Goal: Task Accomplishment & Management: Complete application form

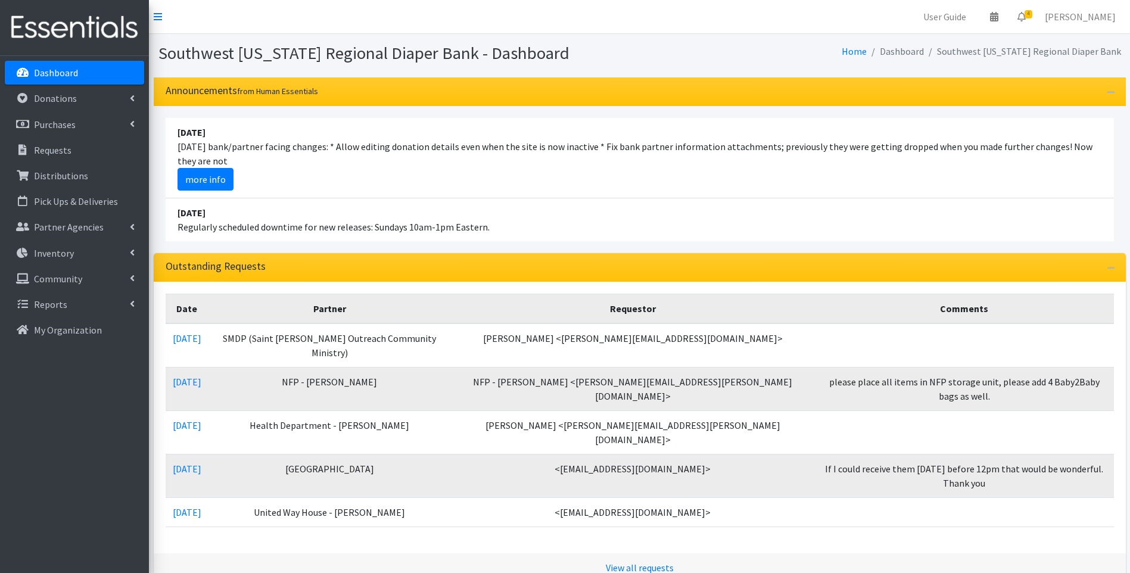
click at [565, 227] on li "April 16 2023 Regularly scheduled downtime for new releases: Sundays 10am-1pm E…" at bounding box center [640, 219] width 948 height 43
click at [42, 42] on img at bounding box center [74, 28] width 139 height 40
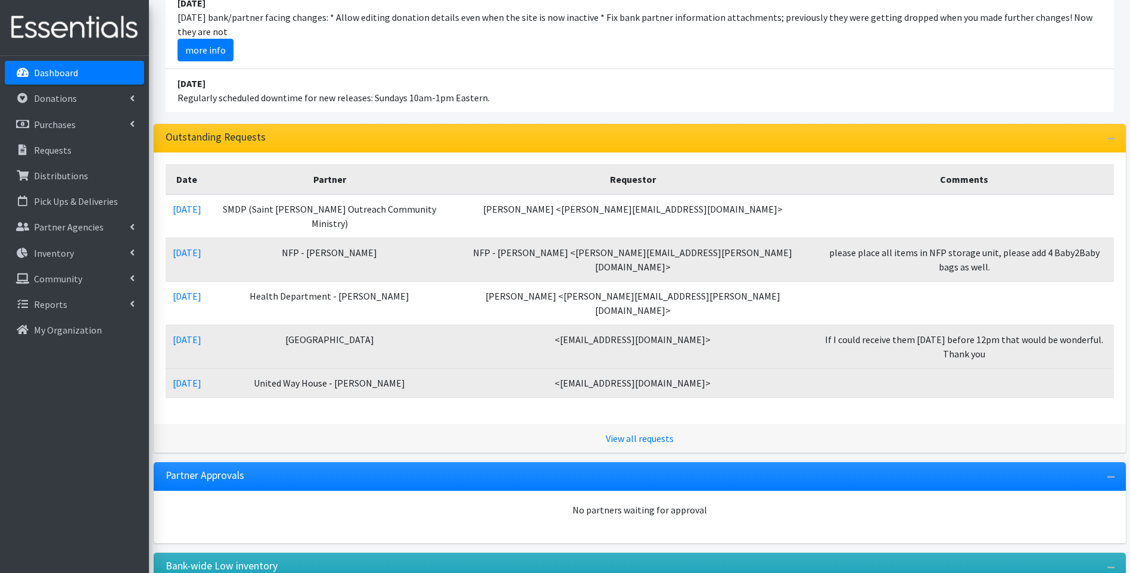
scroll to position [147, 0]
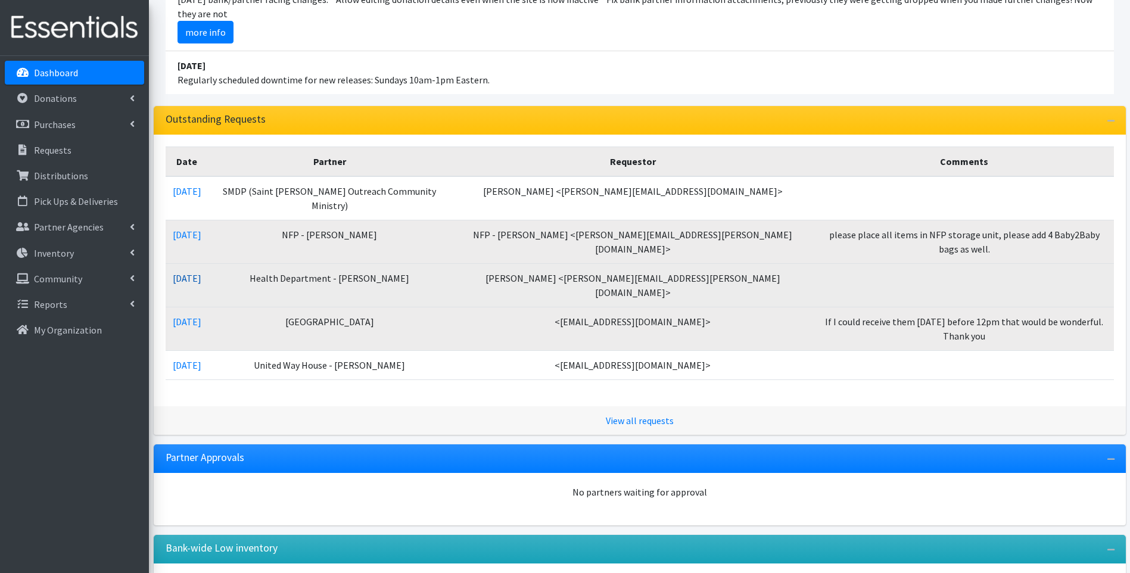
click at [200, 272] on link "08/05/2025" at bounding box center [187, 278] width 29 height 12
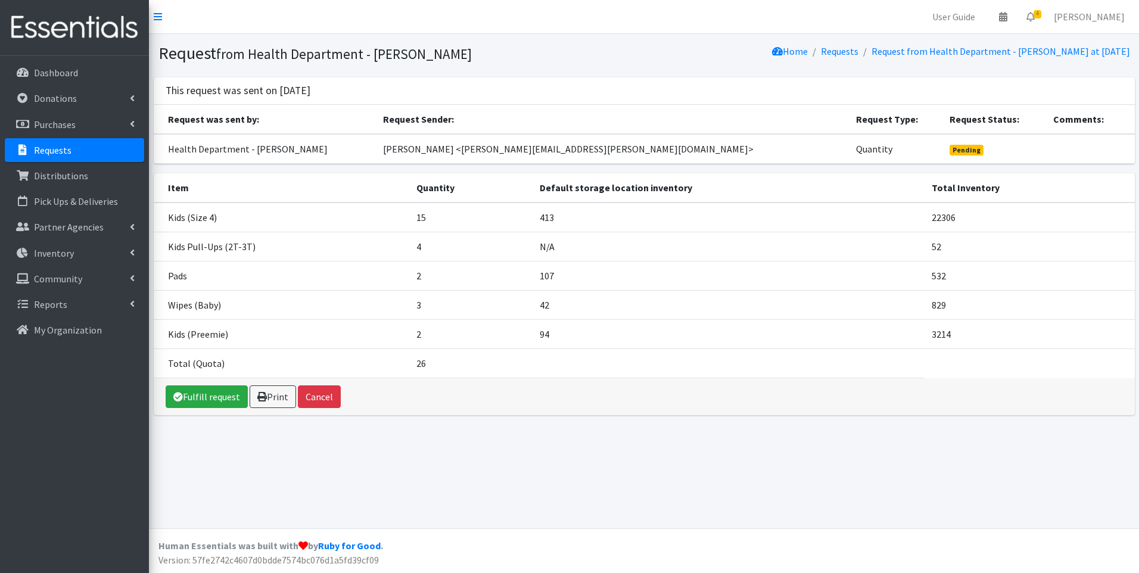
click at [60, 32] on img at bounding box center [74, 28] width 139 height 40
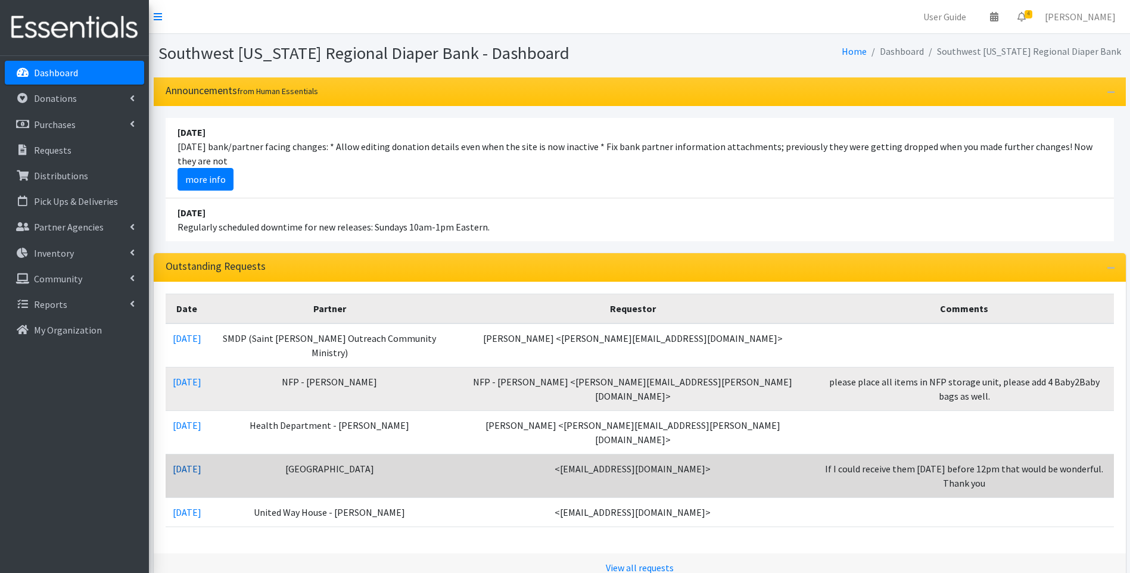
click at [178, 463] on link "07/31/2025" at bounding box center [187, 469] width 29 height 12
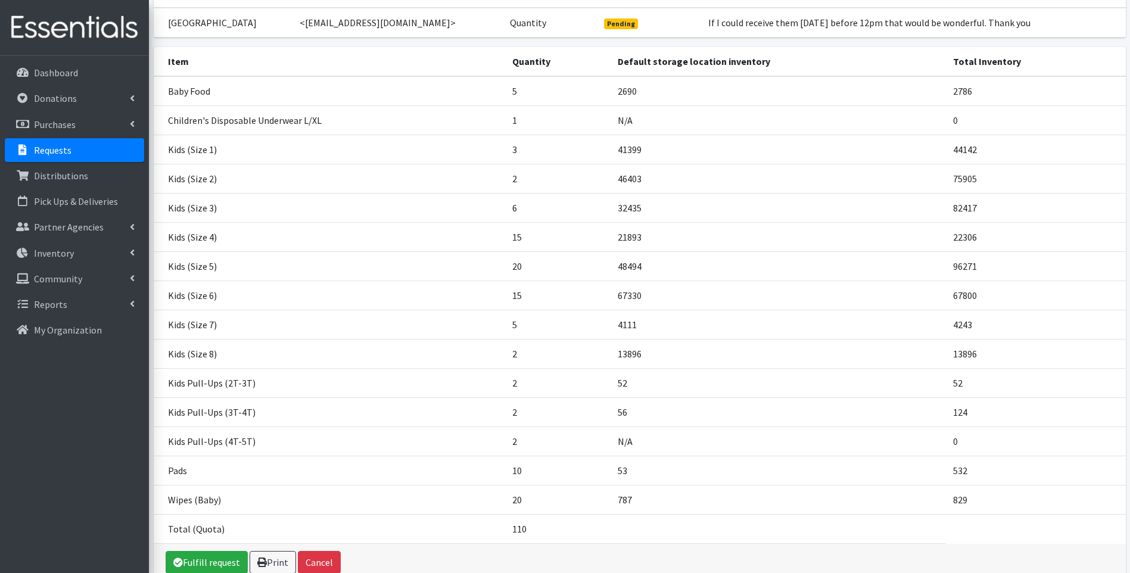
scroll to position [188, 0]
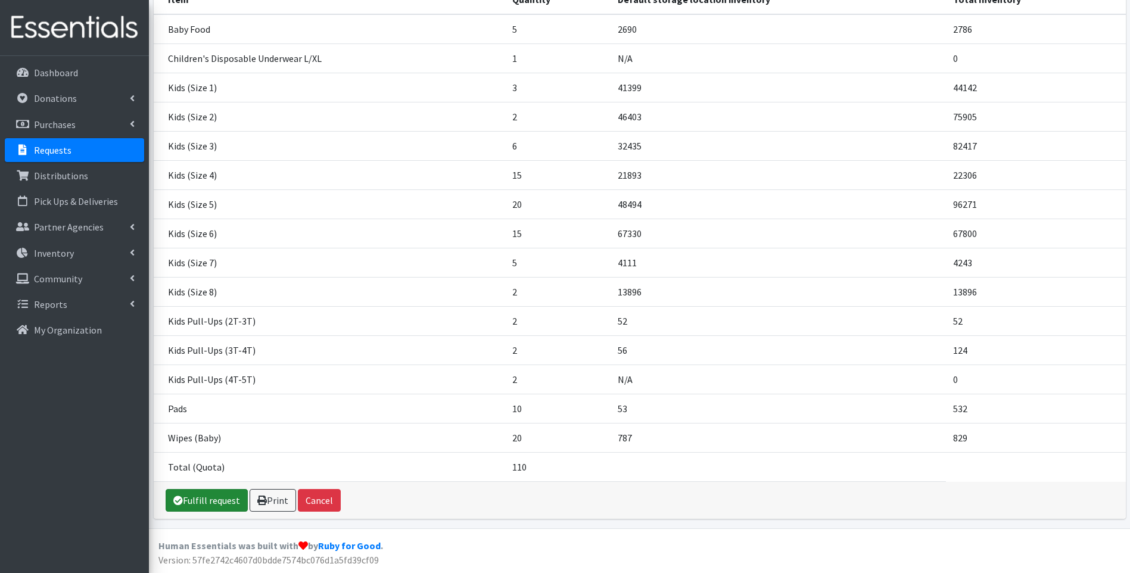
click at [204, 497] on link "Fulfill request" at bounding box center [207, 500] width 82 height 23
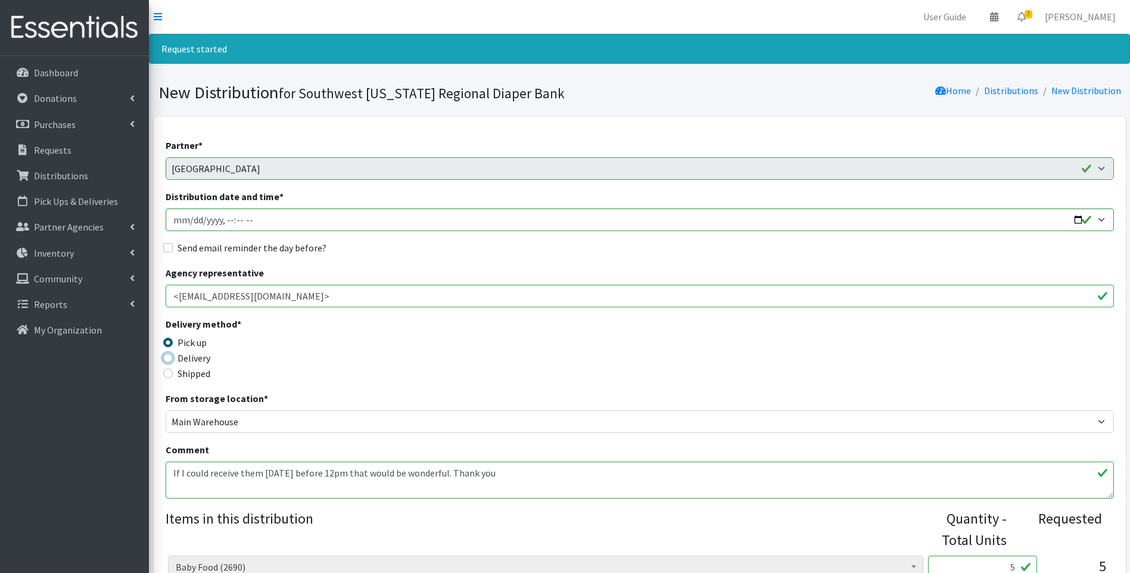
click at [169, 354] on input "Delivery" at bounding box center [168, 358] width 10 height 10
radio input "true"
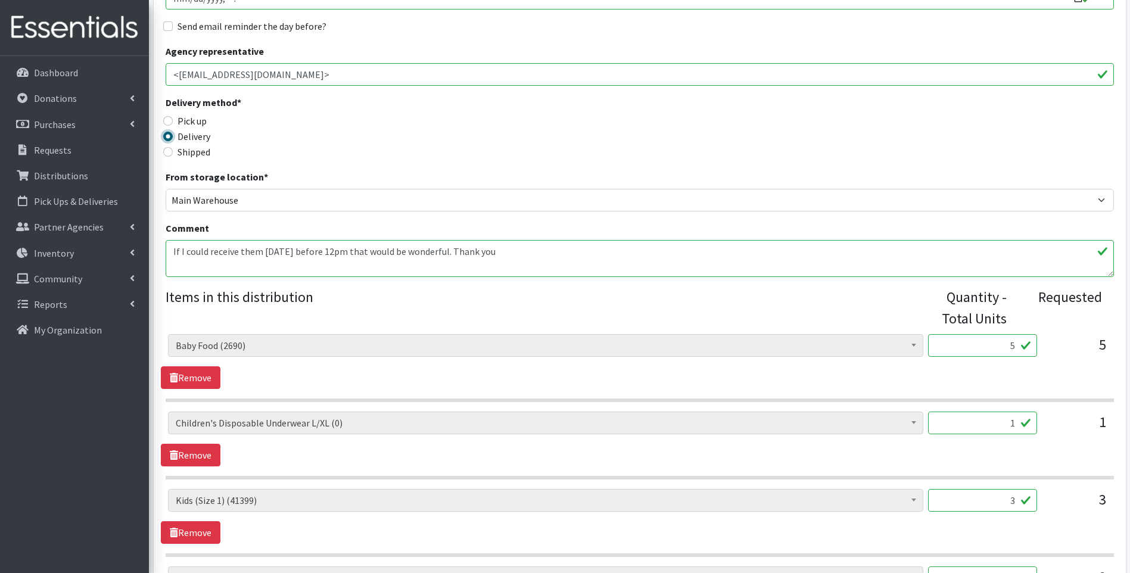
scroll to position [238, 0]
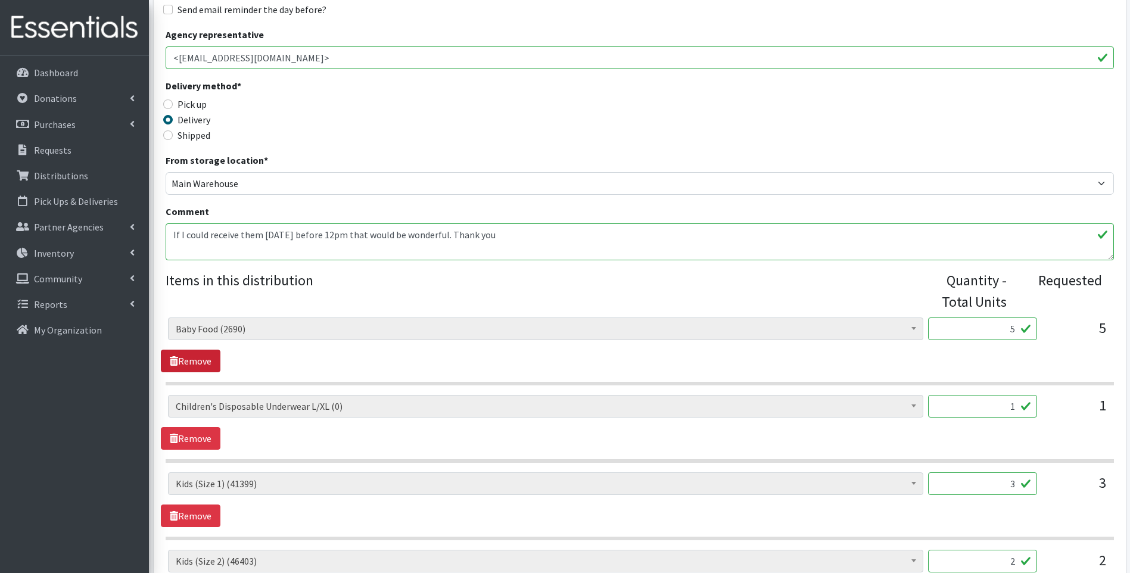
click at [210, 365] on link "Remove" at bounding box center [191, 361] width 60 height 23
click at [209, 365] on link "Remove" at bounding box center [191, 361] width 60 height 23
drag, startPoint x: 997, startPoint y: 331, endPoint x: 1032, endPoint y: 328, distance: 34.7
click at [1032, 328] on input "3" at bounding box center [982, 328] width 109 height 23
type input "594"
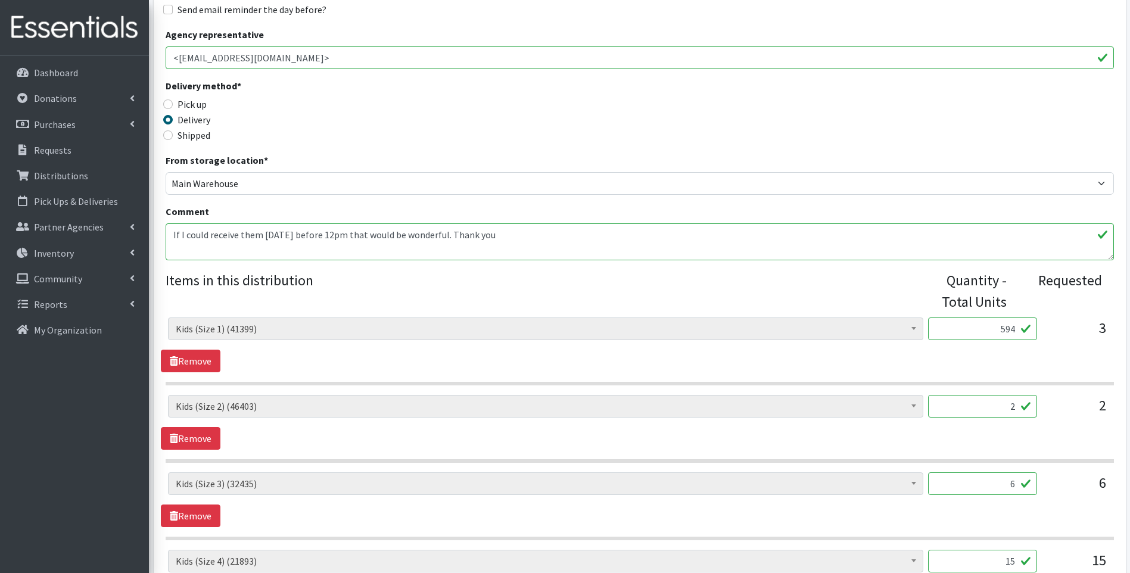
drag, startPoint x: 992, startPoint y: 413, endPoint x: 1025, endPoint y: 406, distance: 34.1
click at [1025, 406] on input "2" at bounding box center [982, 406] width 109 height 23
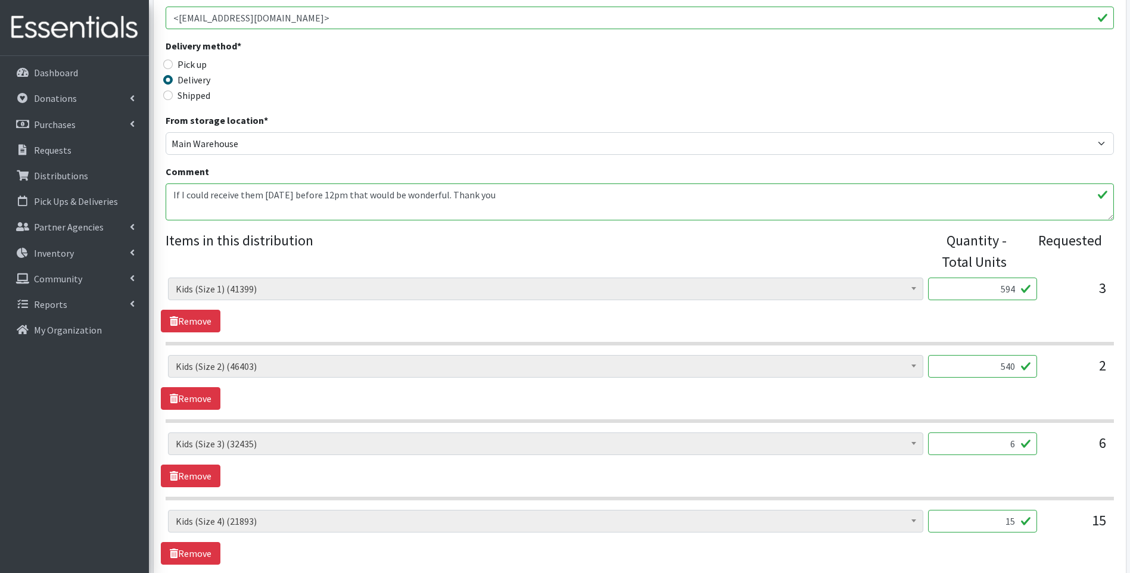
type input "540"
drag, startPoint x: 991, startPoint y: 447, endPoint x: 1037, endPoint y: 451, distance: 46.1
click at [1037, 451] on div "Baby Food (2690) Blood Pressure Cuff (0) Car Seat (30) Children's Disposable Un…" at bounding box center [639, 448] width 943 height 32
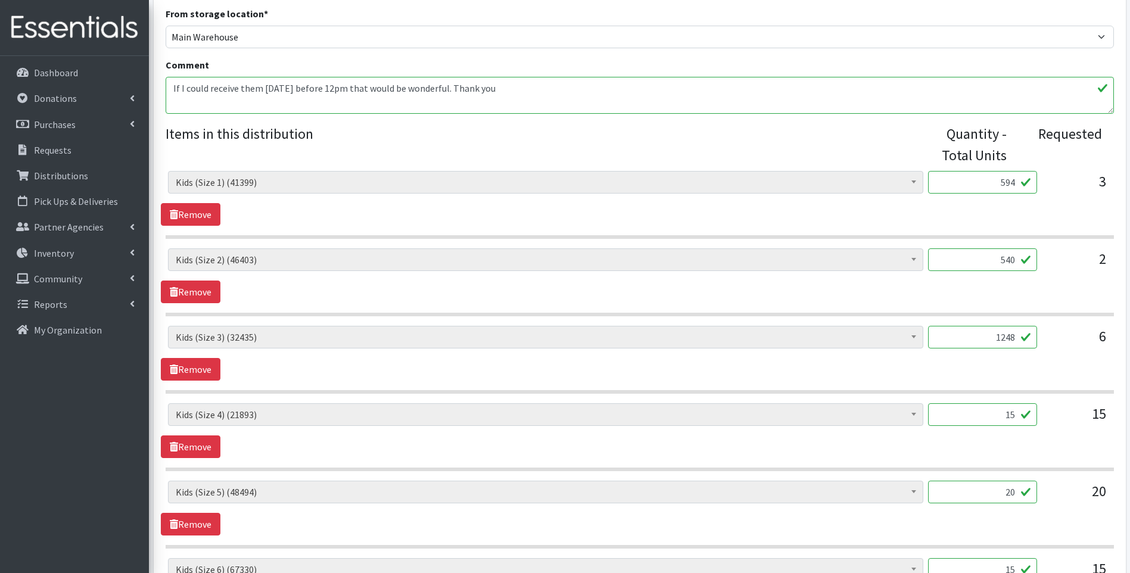
scroll to position [397, 0]
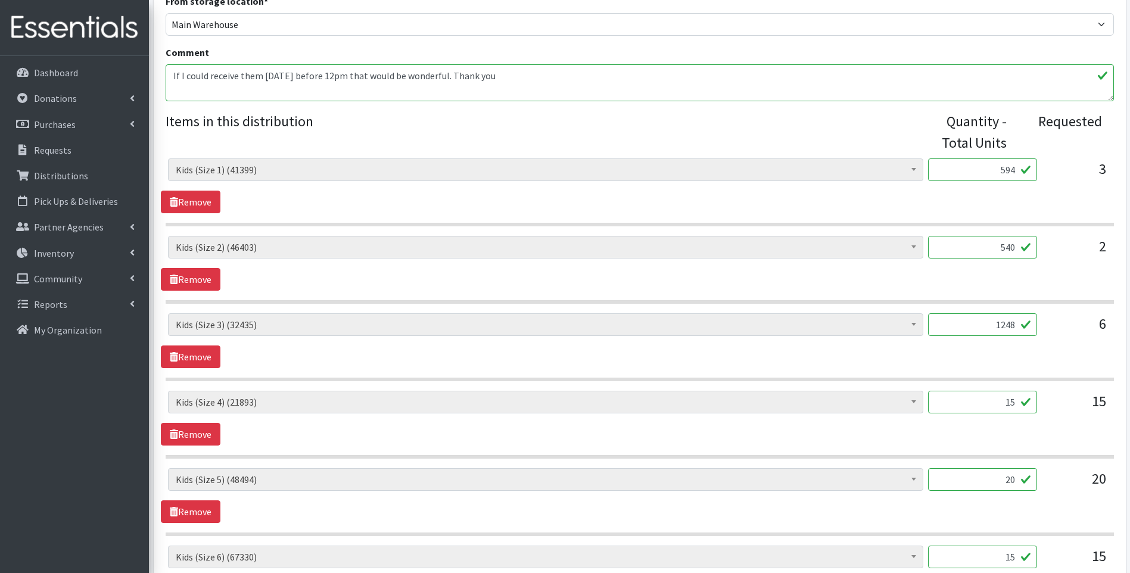
type input "1248"
drag, startPoint x: 983, startPoint y: 403, endPoint x: 1038, endPoint y: 399, distance: 54.9
click at [1038, 399] on div "Baby Food (2690) Blood Pressure Cuff (0) Car Seat (30) Children's Disposable Un…" at bounding box center [639, 407] width 943 height 32
type input "6"
type input "3000"
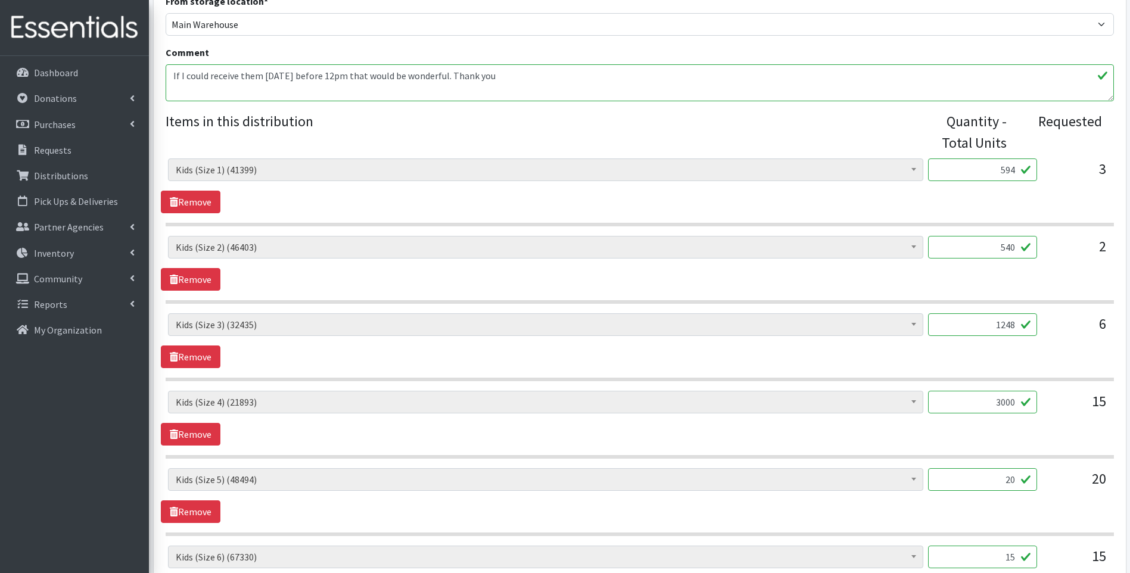
click at [982, 440] on div "Baby Food (2690) Blood Pressure Cuff (0) Car Seat (30) Children's Disposable Un…" at bounding box center [639, 418] width 957 height 55
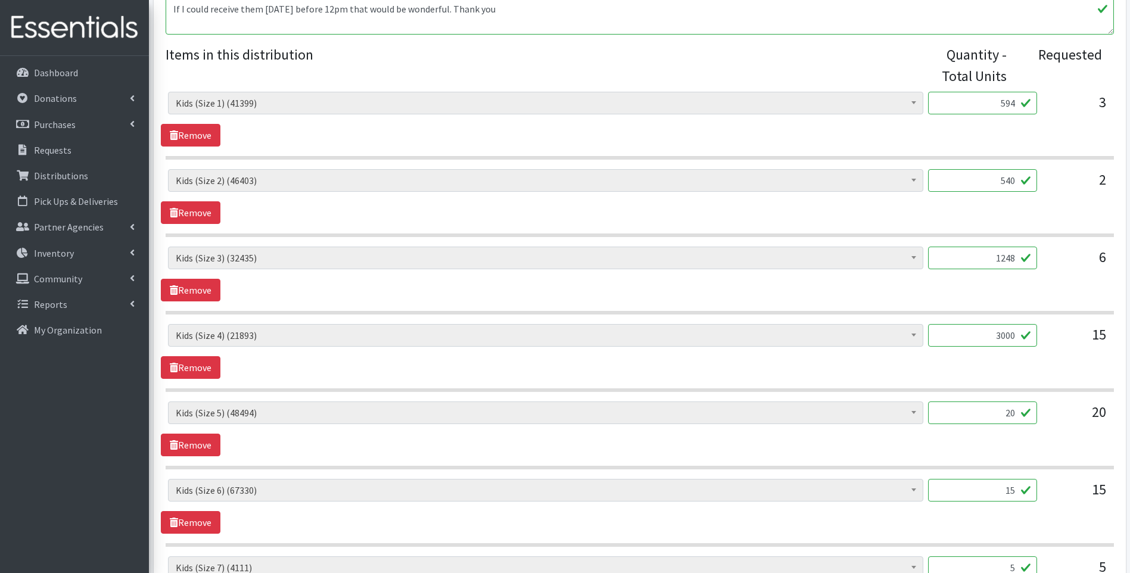
scroll to position [476, 0]
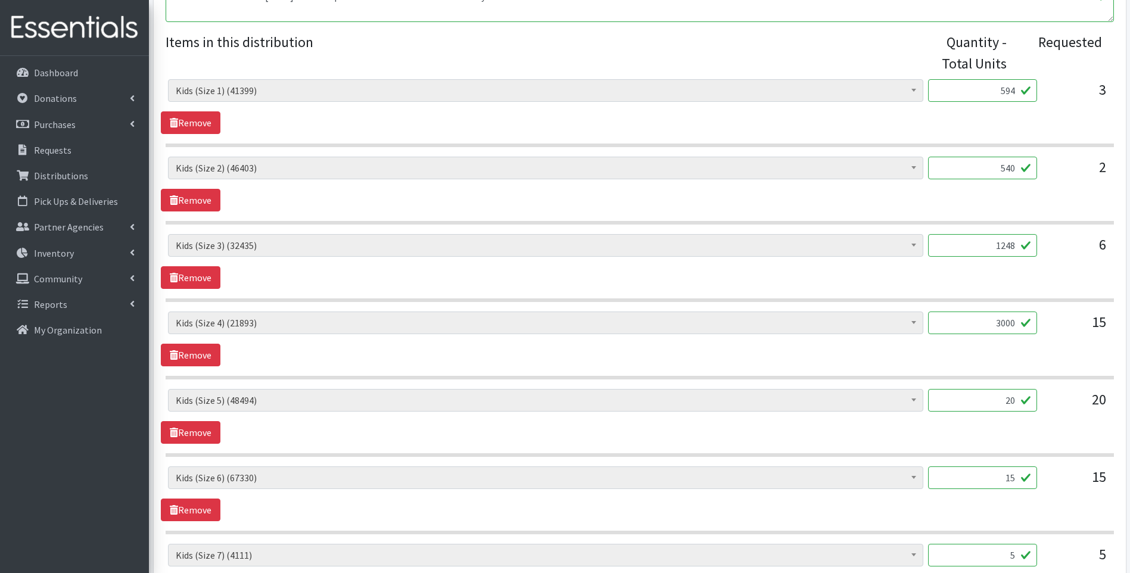
drag, startPoint x: 992, startPoint y: 400, endPoint x: 1038, endPoint y: 393, distance: 45.9
click at [1038, 393] on div "Baby Food (2690) Blood Pressure Cuff (0) Car Seat (30) Children's Disposable Un…" at bounding box center [639, 405] width 943 height 32
type input "4000"
drag, startPoint x: 993, startPoint y: 476, endPoint x: 1020, endPoint y: 478, distance: 26.9
click at [1020, 478] on input "15" at bounding box center [982, 477] width 109 height 23
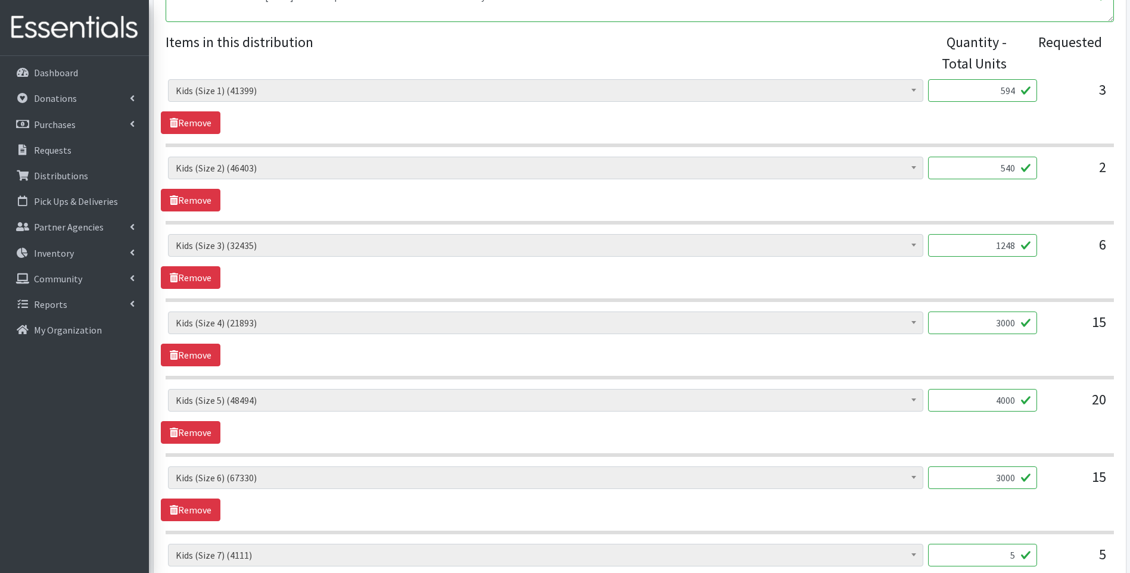
type input "3000"
click at [1055, 488] on div "15" at bounding box center [1077, 482] width 60 height 32
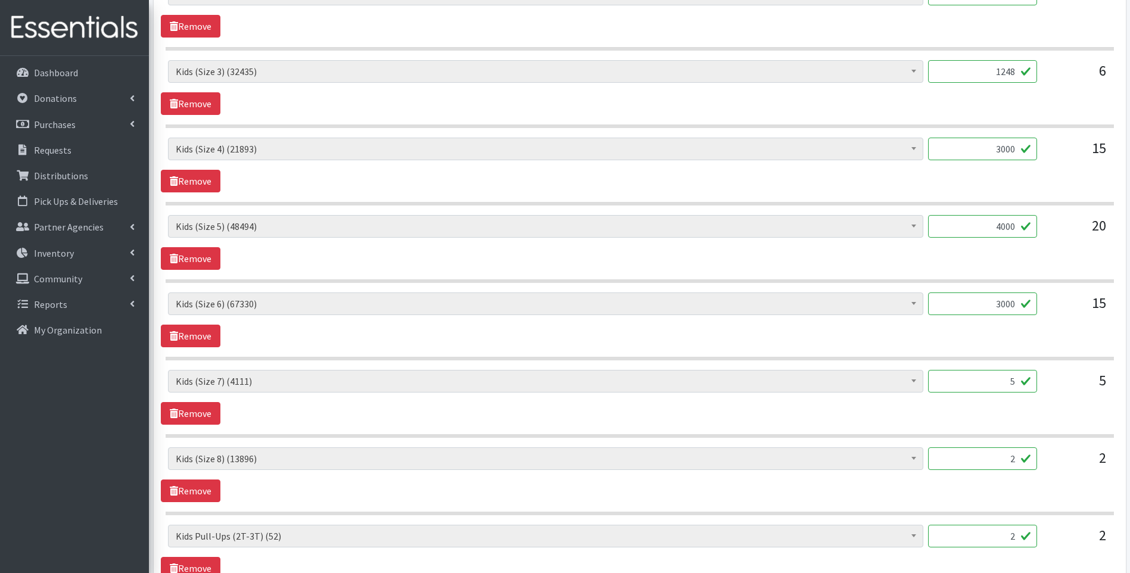
scroll to position [675, 0]
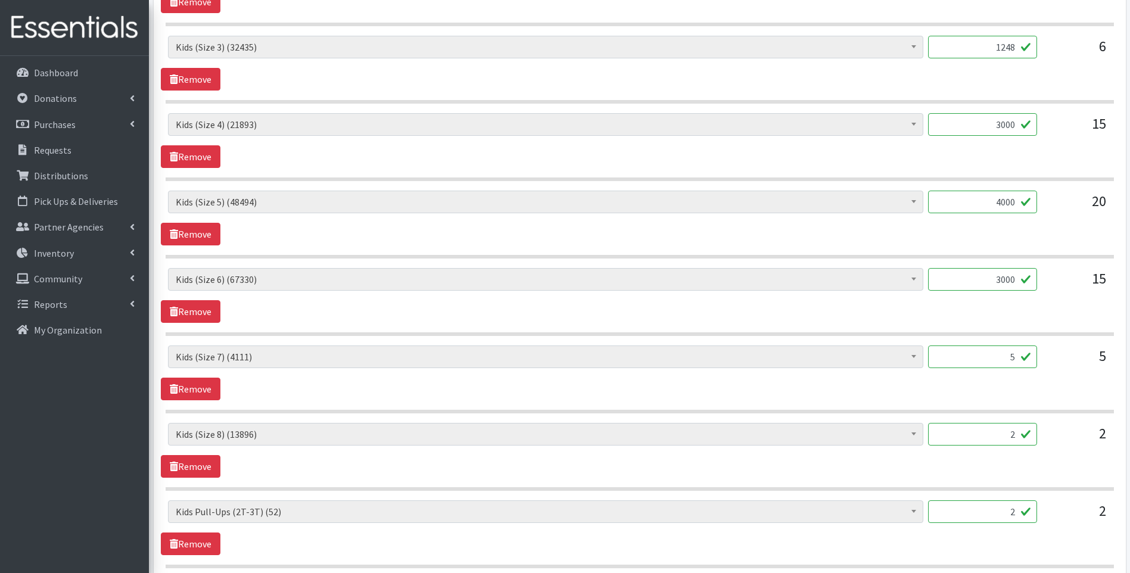
drag, startPoint x: 1007, startPoint y: 362, endPoint x: 1043, endPoint y: 360, distance: 35.8
click at [1043, 360] on div "Baby Food (2690) Blood Pressure Cuff (0) Car Seat (30) Children's Disposable Un…" at bounding box center [639, 361] width 943 height 32
type input "1056"
drag, startPoint x: 999, startPoint y: 438, endPoint x: 1026, endPoint y: 435, distance: 26.4
click at [1026, 435] on input "2" at bounding box center [982, 434] width 109 height 23
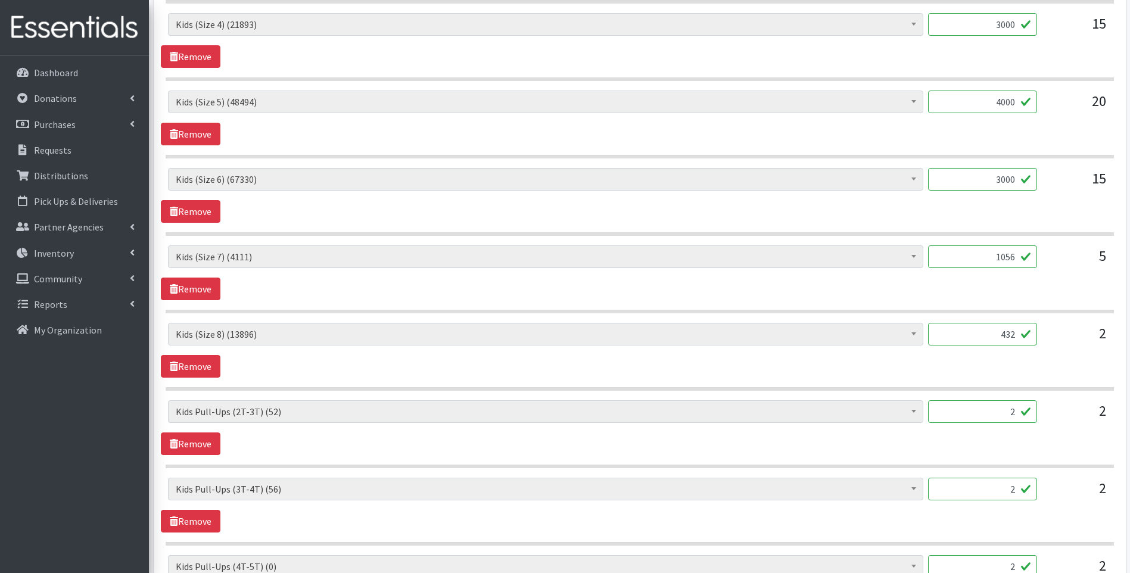
scroll to position [794, 0]
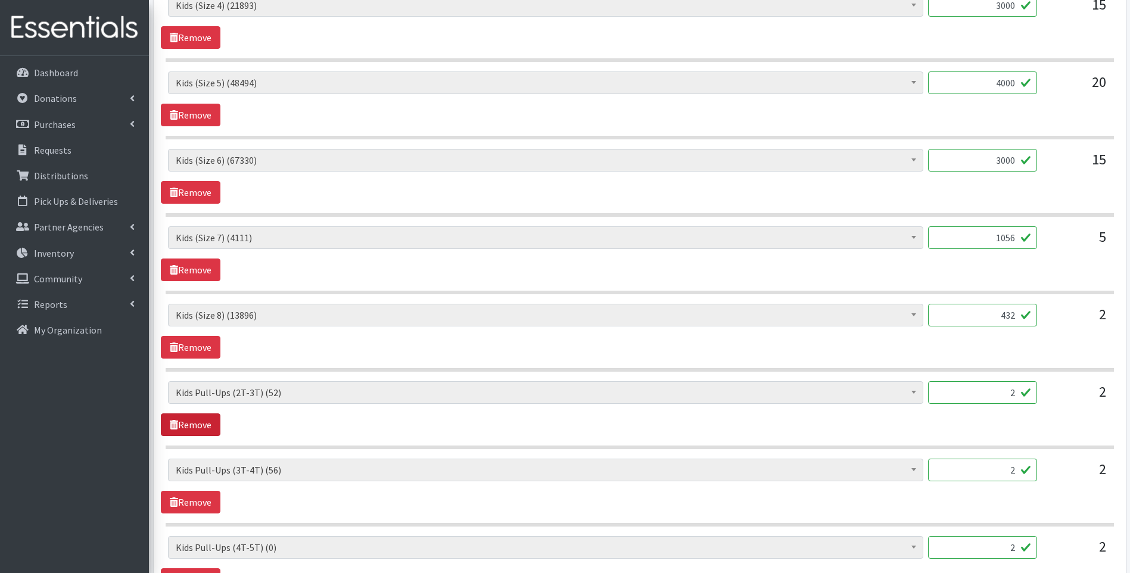
type input "432"
click at [181, 431] on link "Remove" at bounding box center [191, 424] width 60 height 23
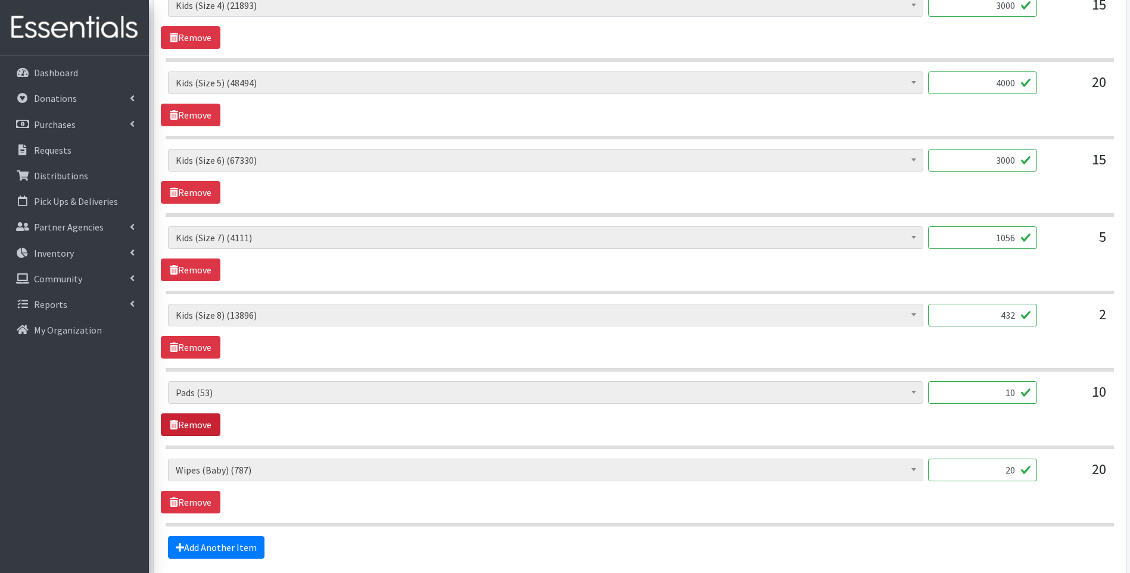
click at [181, 431] on link "Remove" at bounding box center [191, 424] width 60 height 23
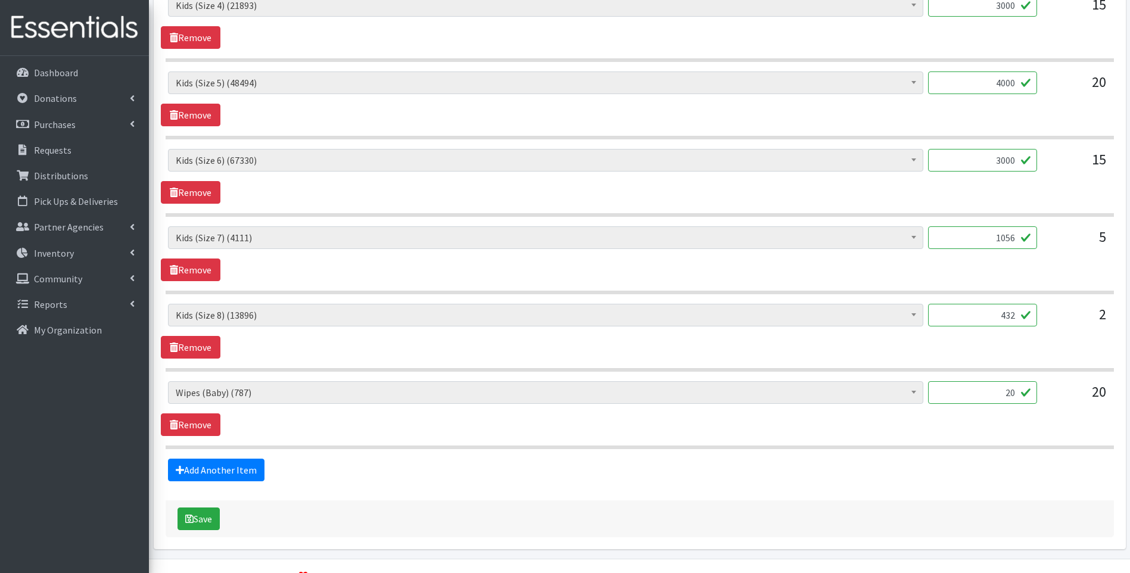
drag, startPoint x: 1004, startPoint y: 391, endPoint x: 1018, endPoint y: 389, distance: 14.5
click at [1018, 389] on input "20" at bounding box center [982, 392] width 109 height 23
type input "60"
click at [191, 525] on button "Save" at bounding box center [198, 518] width 42 height 23
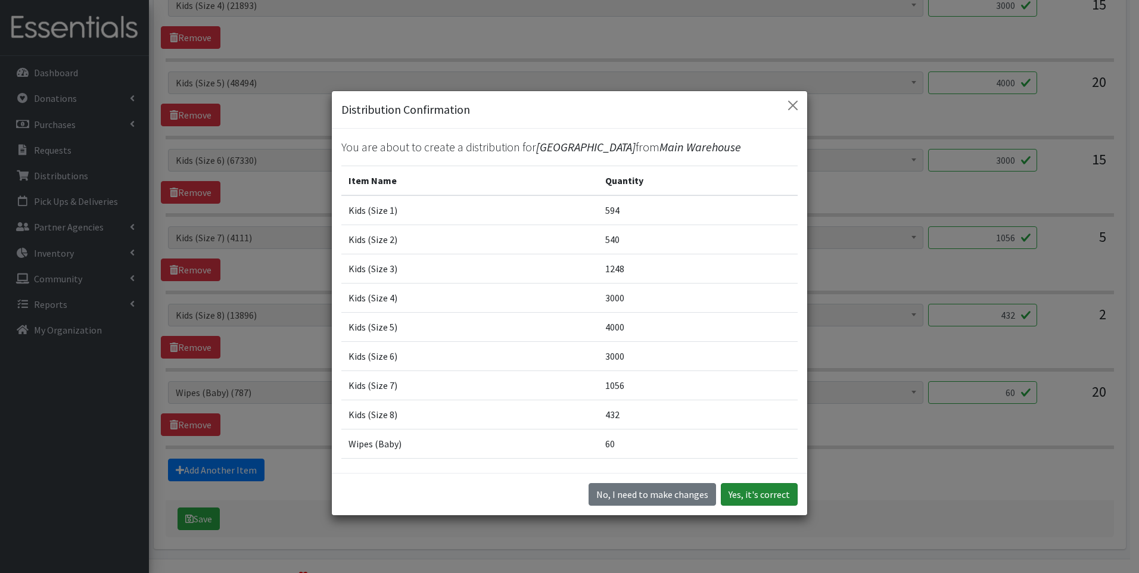
click at [733, 493] on button "Yes, it's correct" at bounding box center [759, 494] width 77 height 23
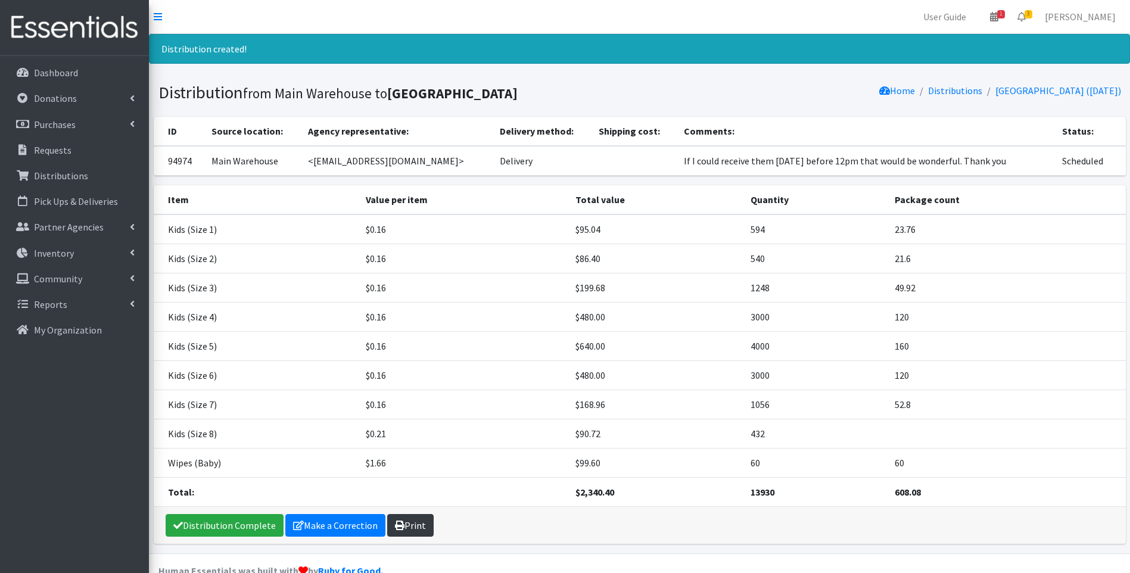
click at [398, 528] on icon at bounding box center [400, 526] width 10 height 10
click at [251, 528] on link "Distribution Complete" at bounding box center [225, 525] width 118 height 23
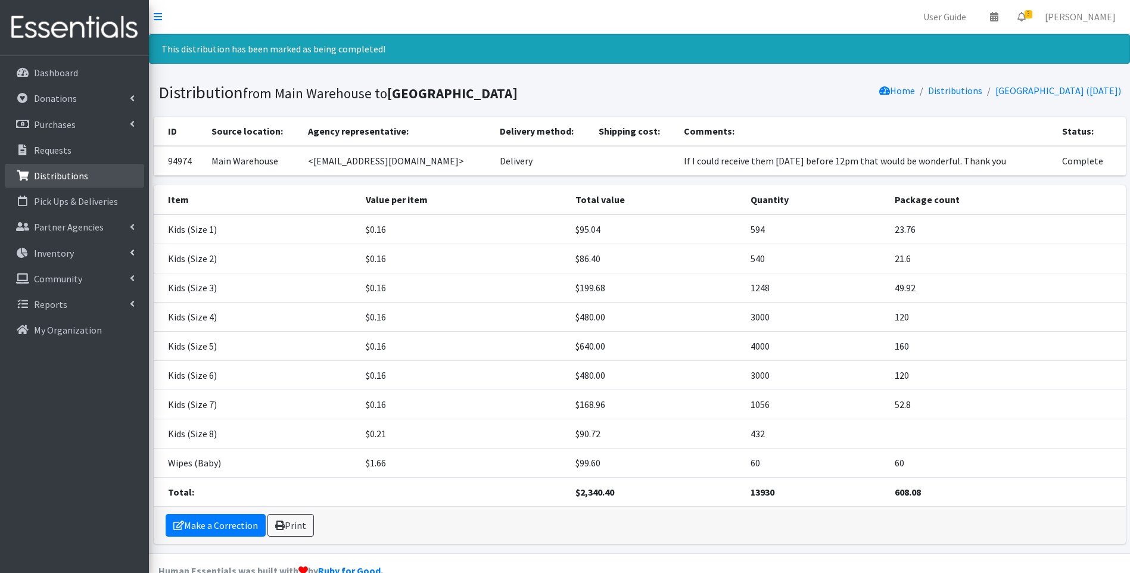
click at [51, 167] on link "Distributions" at bounding box center [74, 176] width 139 height 24
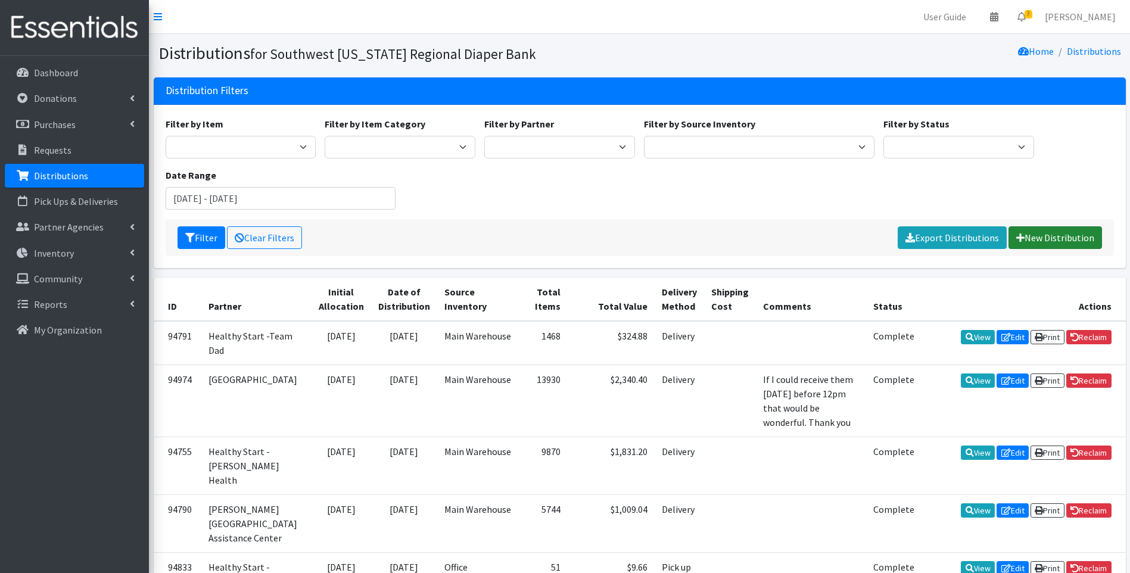
click at [1052, 236] on link "New Distribution" at bounding box center [1055, 237] width 94 height 23
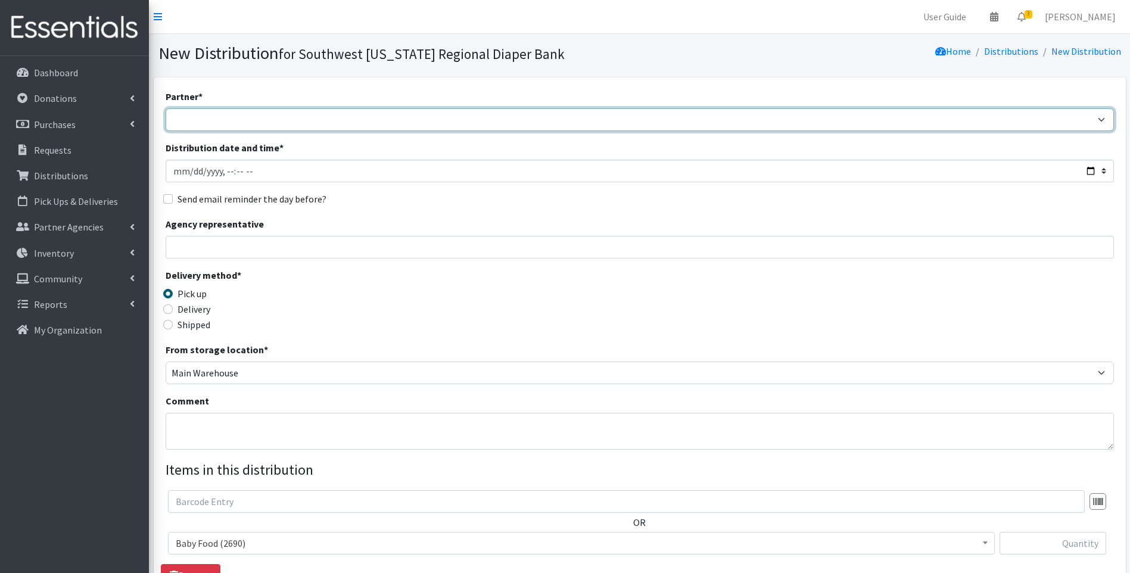
click at [450, 117] on select "ACT Abuse Counseling & Treatment Bayshore Fire Department Bonita Springs Assist…" at bounding box center [640, 119] width 948 height 23
select select "4196"
click at [166, 108] on select "ACT Abuse Counseling & Treatment Bayshore Fire Department Bonita Springs Assist…" at bounding box center [640, 119] width 948 height 23
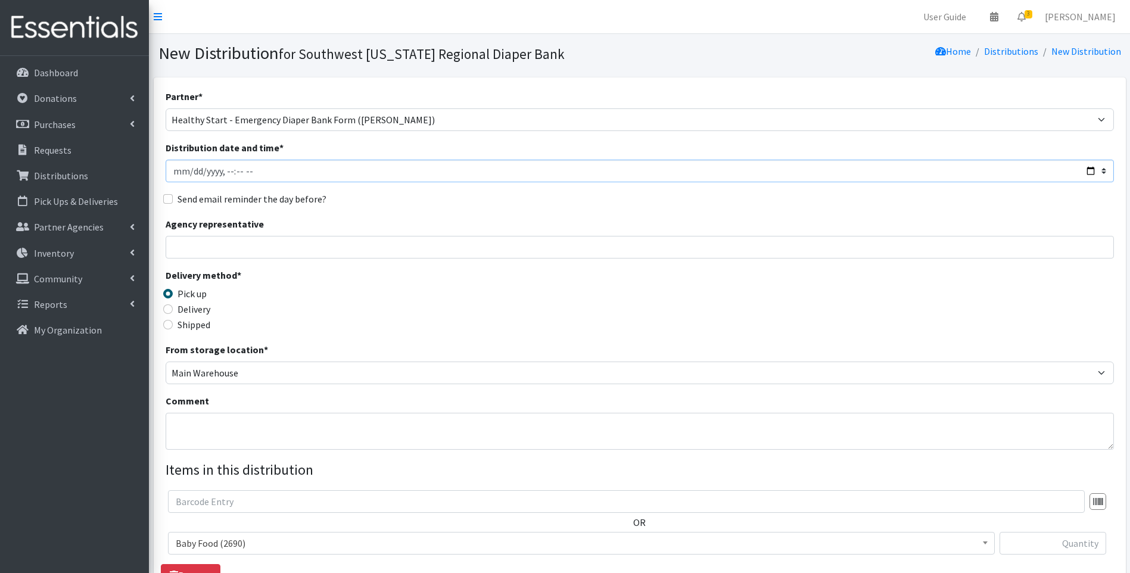
click at [1089, 176] on input "Distribution date and time *" at bounding box center [640, 171] width 948 height 23
type input "2025-08-12T23:59"
click at [553, 311] on div "Delivery method * Pick up Delivery Shipped Shipping cost" at bounding box center [640, 305] width 948 height 74
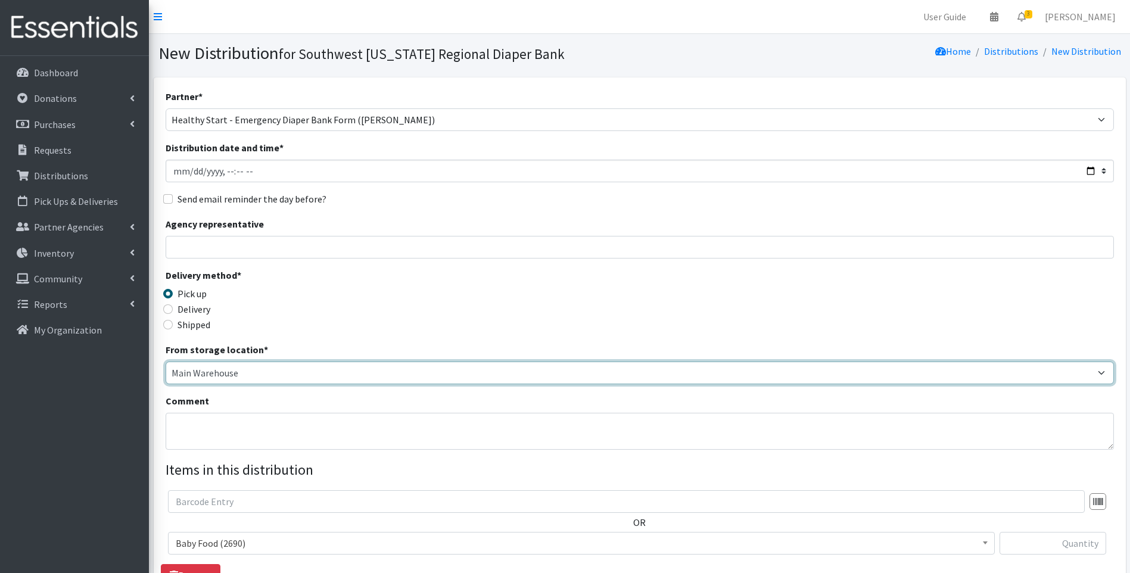
click at [188, 373] on select "Main Warehouse Office United Way Warehouse Winkler" at bounding box center [640, 373] width 948 height 23
select select "335"
click at [166, 362] on select "Main Warehouse Office United Way Warehouse Winkler" at bounding box center [640, 373] width 948 height 23
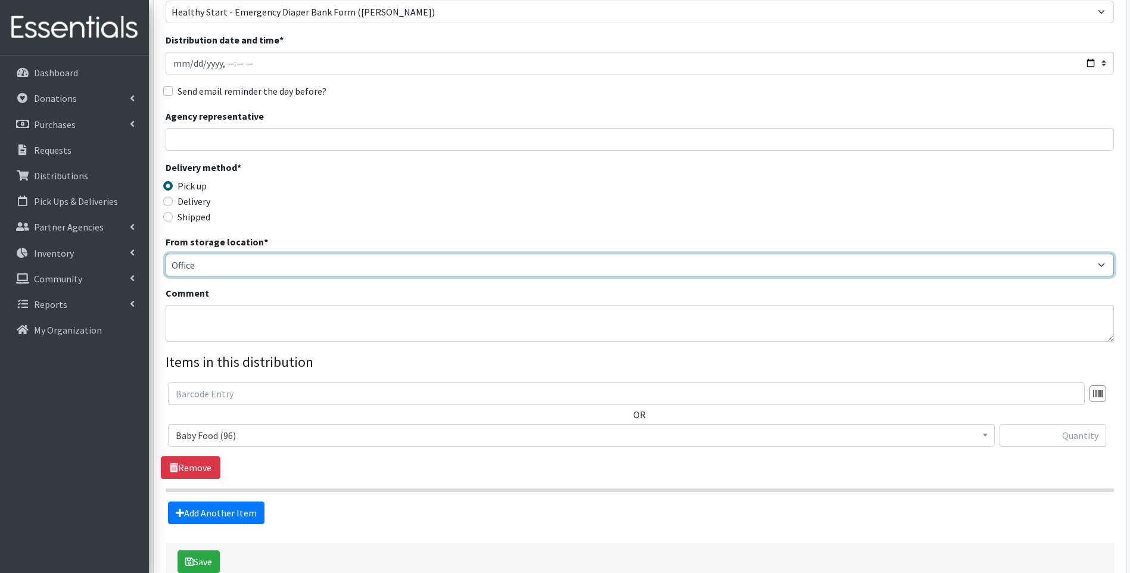
scroll to position [159, 0]
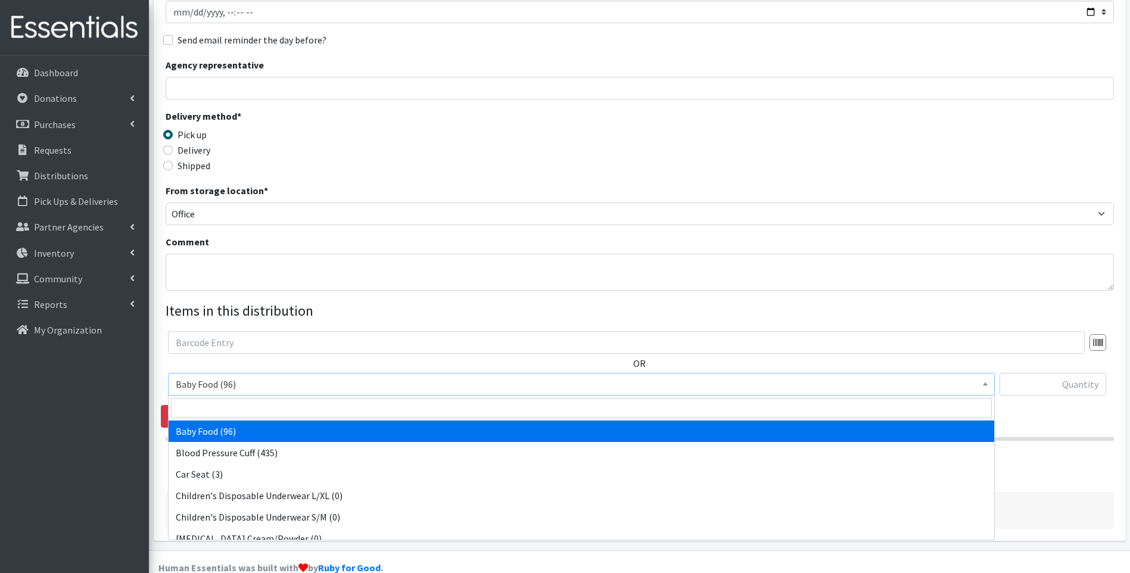
click at [359, 384] on span "Baby Food (96)" at bounding box center [581, 384] width 811 height 17
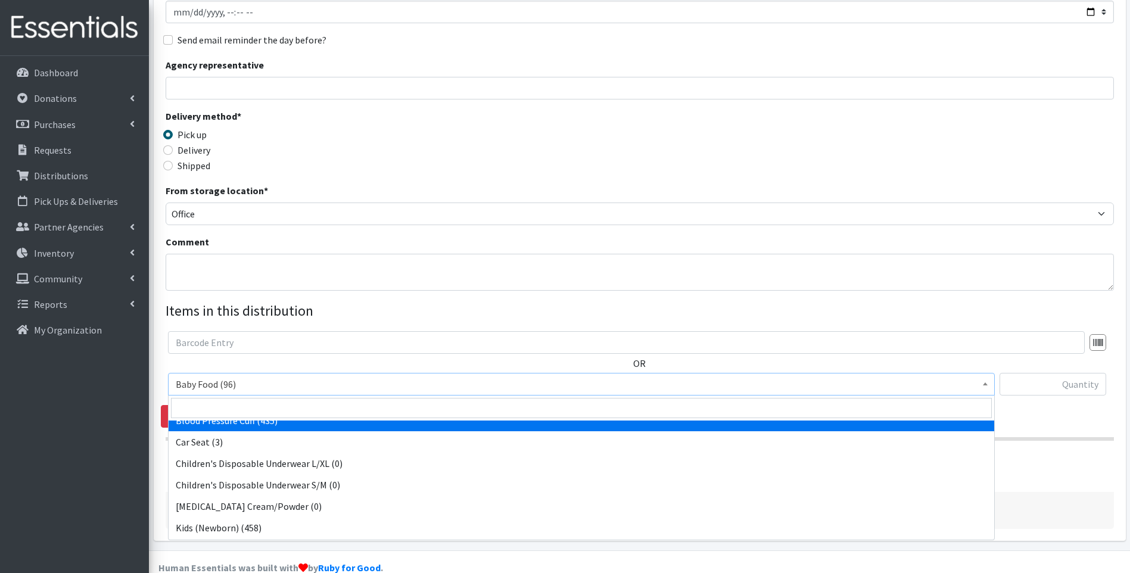
scroll to position [119, 0]
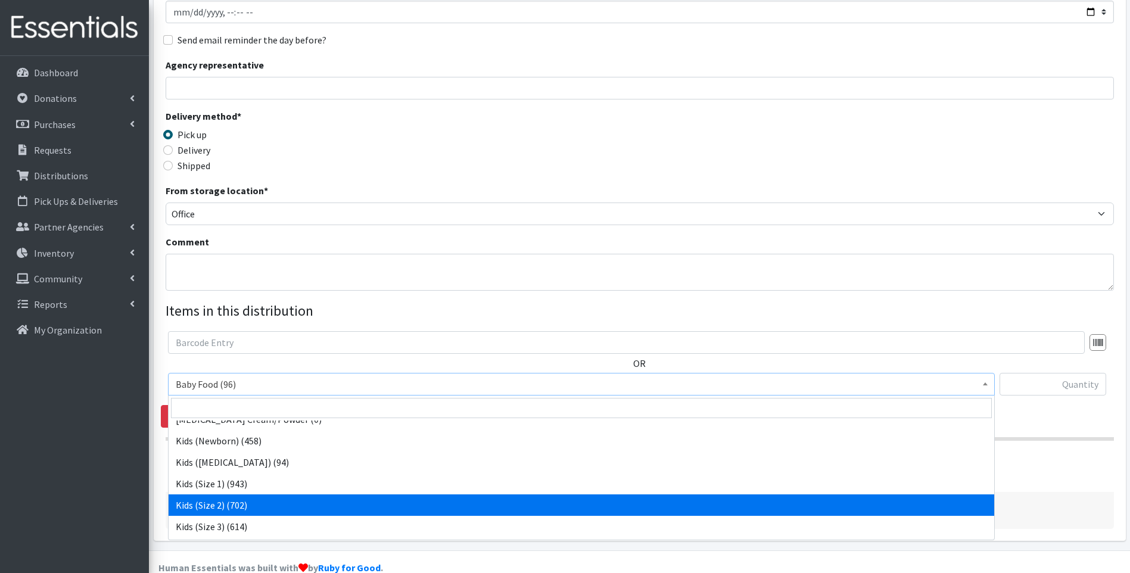
select select "10068"
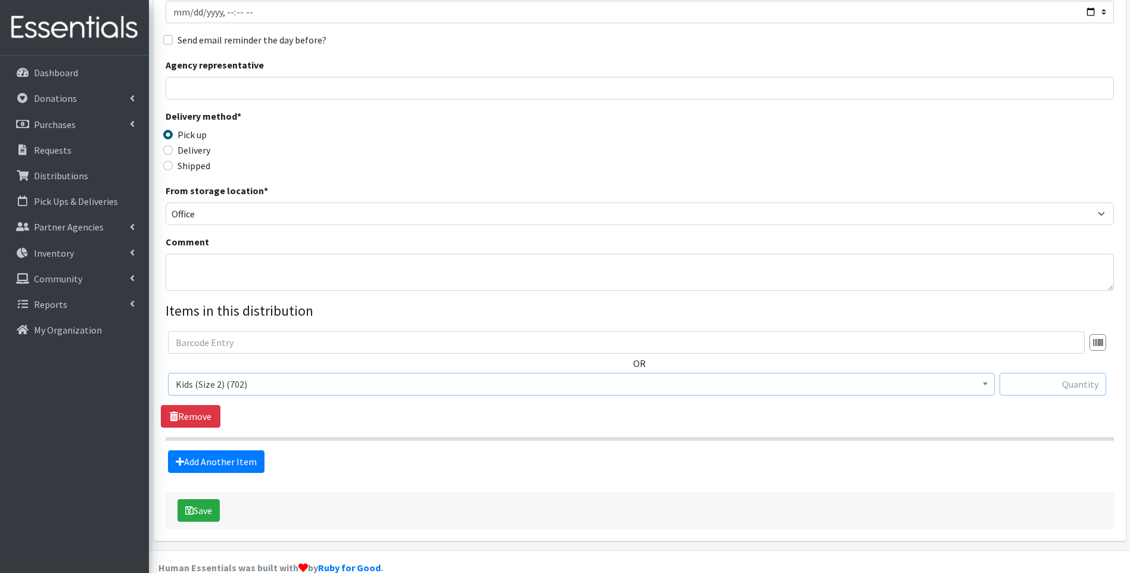
click at [1069, 391] on input "text" at bounding box center [1052, 384] width 107 height 23
type input "50"
click at [892, 150] on div "Delivery method * Pick up Delivery Shipped Shipping cost" at bounding box center [640, 146] width 948 height 74
click at [226, 471] on link "Add Another Item" at bounding box center [216, 461] width 96 height 23
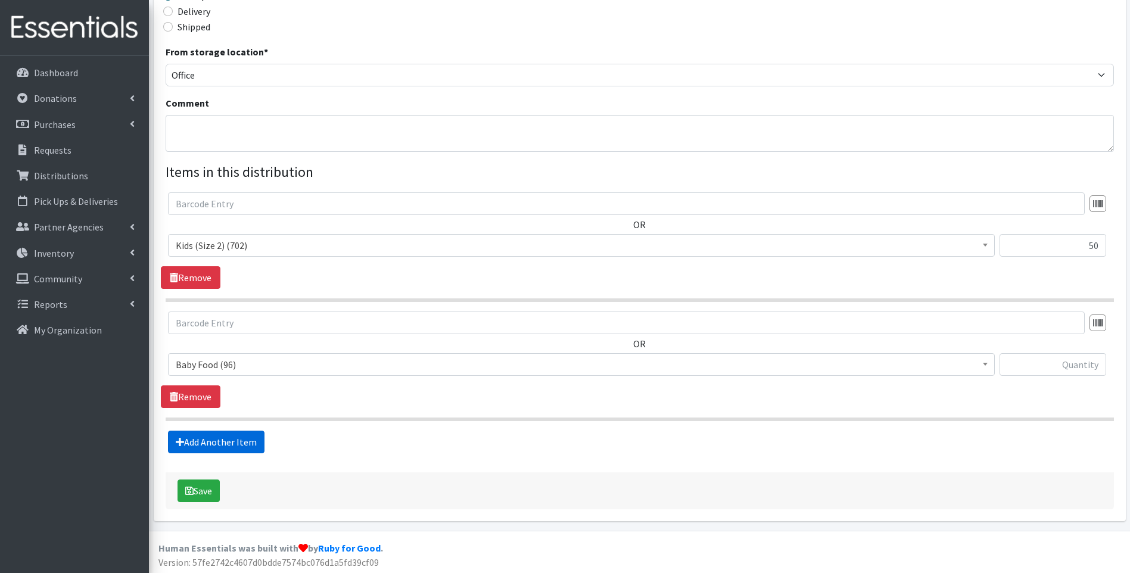
scroll to position [300, 0]
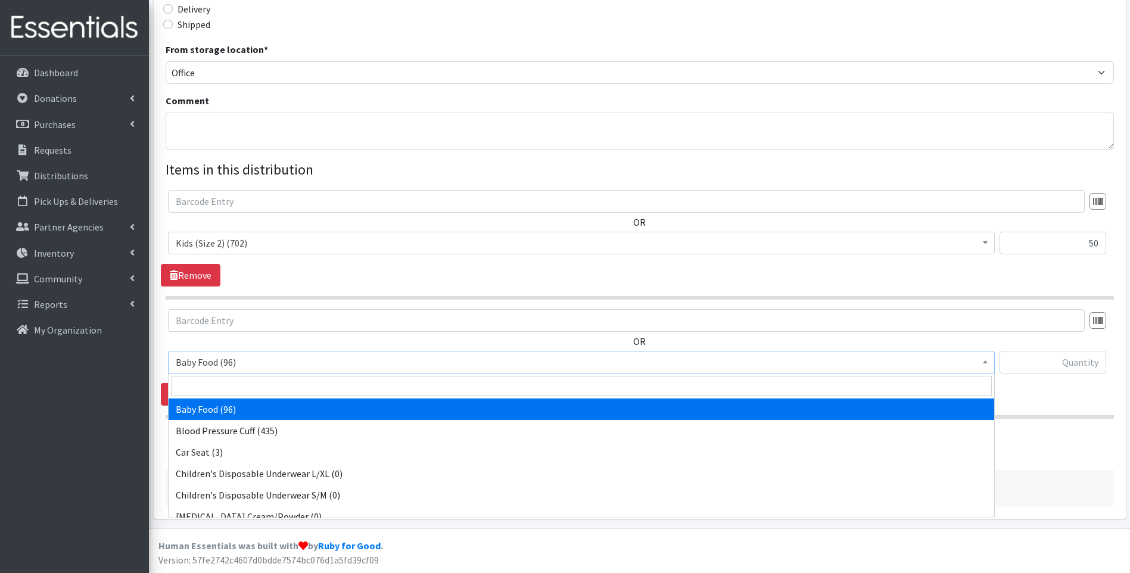
click at [277, 365] on span "Baby Food (96)" at bounding box center [581, 362] width 811 height 17
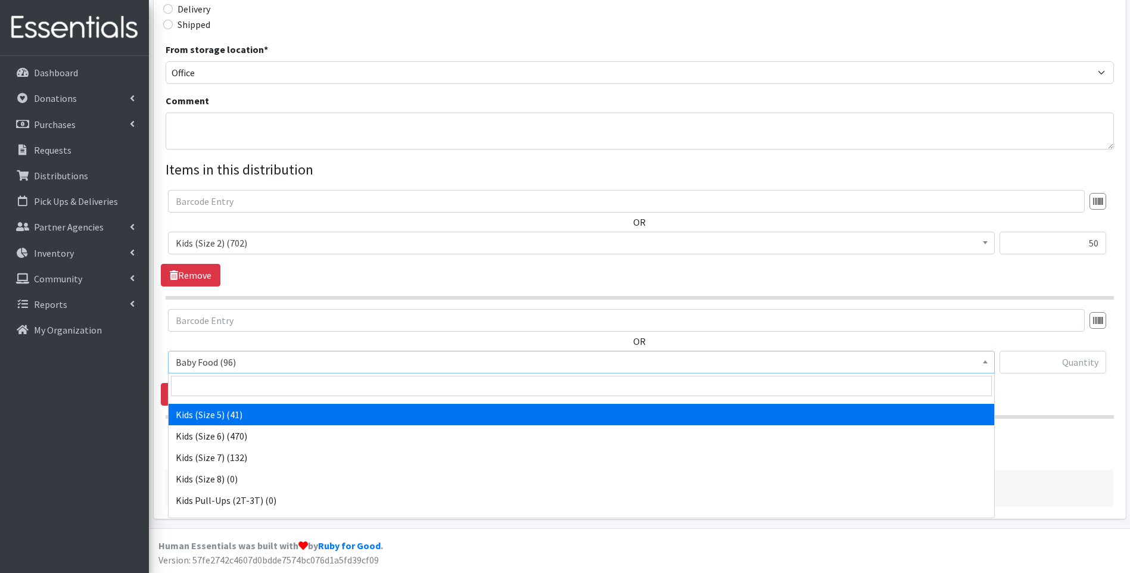
scroll to position [374, 0]
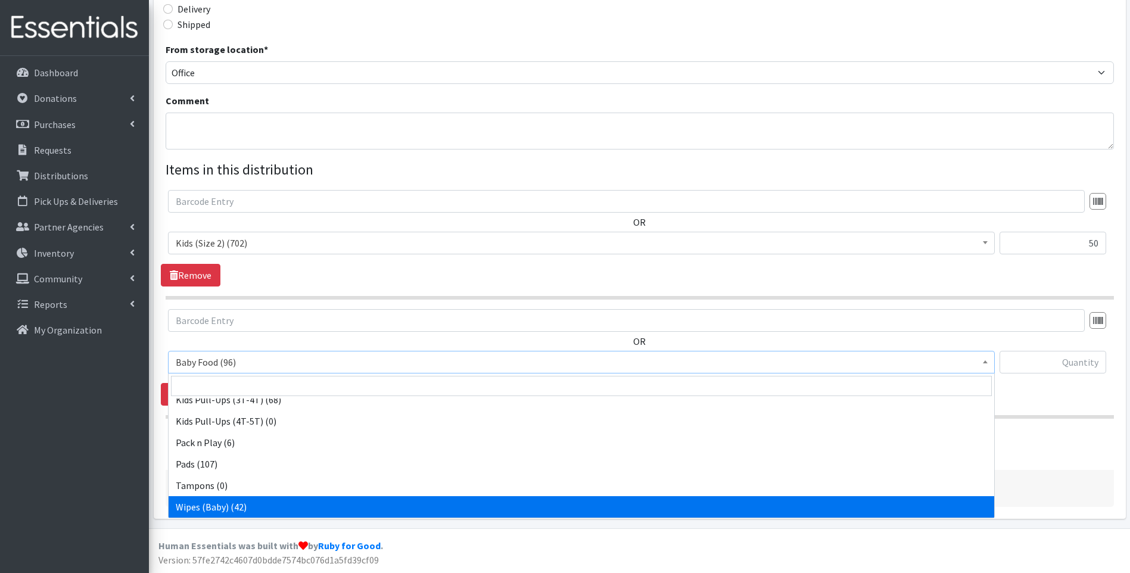
select select "10041"
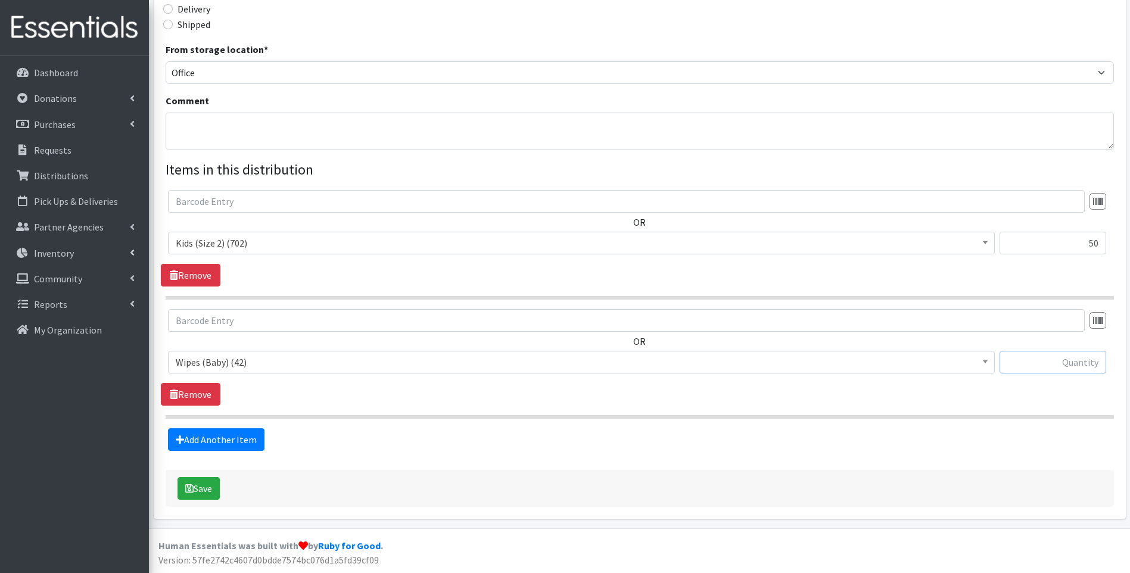
click at [1086, 366] on input "text" at bounding box center [1052, 362] width 107 height 23
type input "1"
click at [514, 455] on form "Partner * ACT Abuse Counseling & Treatment Bayshore Fire Department Bonita Spri…" at bounding box center [640, 148] width 948 height 718
click at [207, 487] on button "Save" at bounding box center [198, 488] width 42 height 23
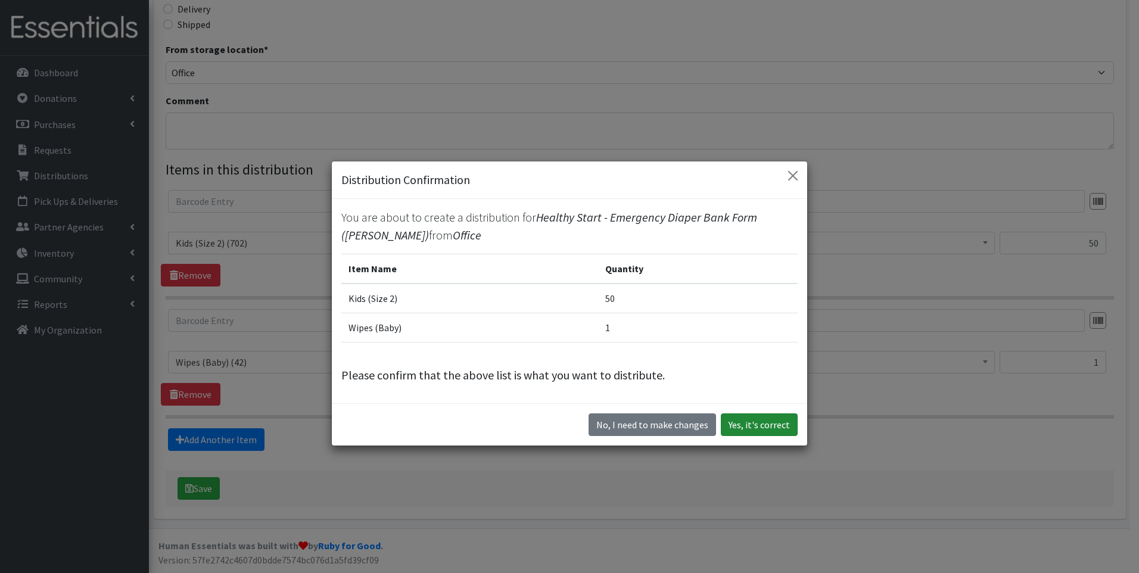
click at [761, 419] on button "Yes, it's correct" at bounding box center [759, 424] width 77 height 23
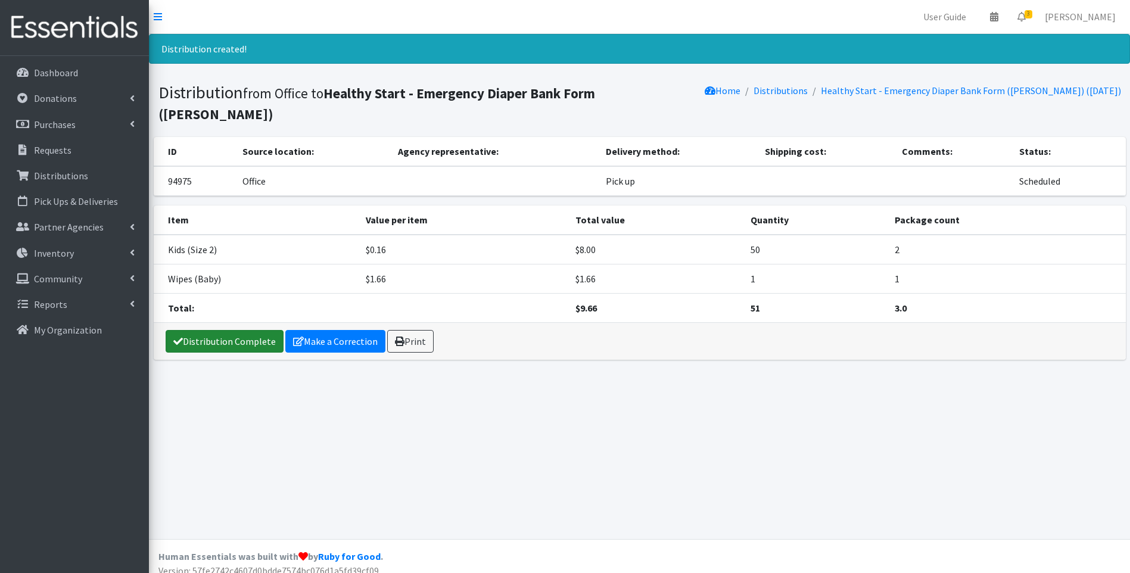
click at [227, 330] on link "Distribution Complete" at bounding box center [225, 341] width 118 height 23
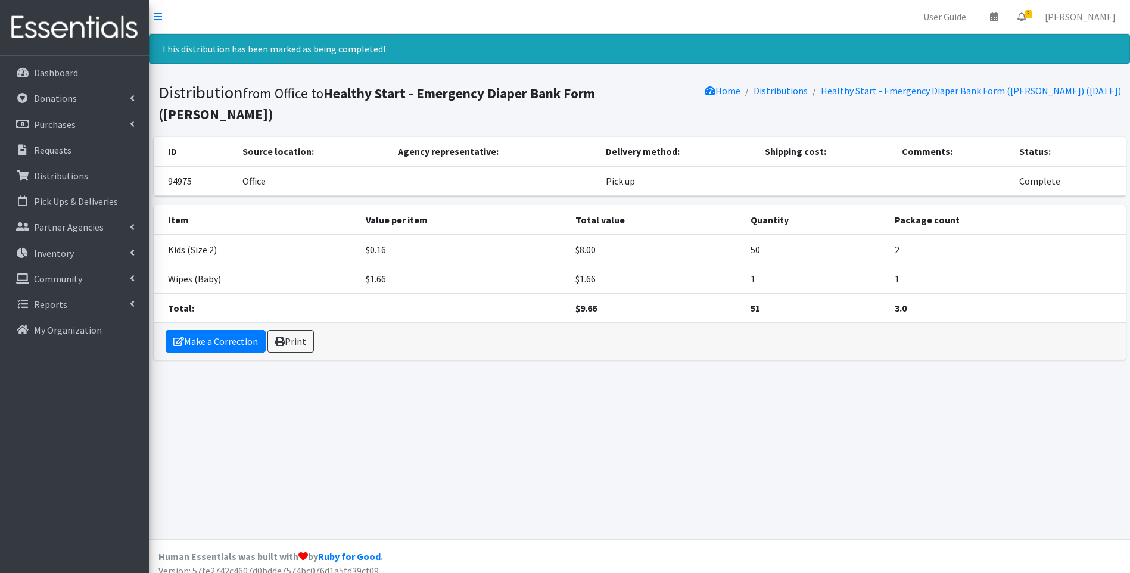
click at [382, 434] on div "This distribution has been marked as being completed! Distribution from Office …" at bounding box center [639, 286] width 981 height 505
click at [55, 25] on img at bounding box center [74, 28] width 139 height 40
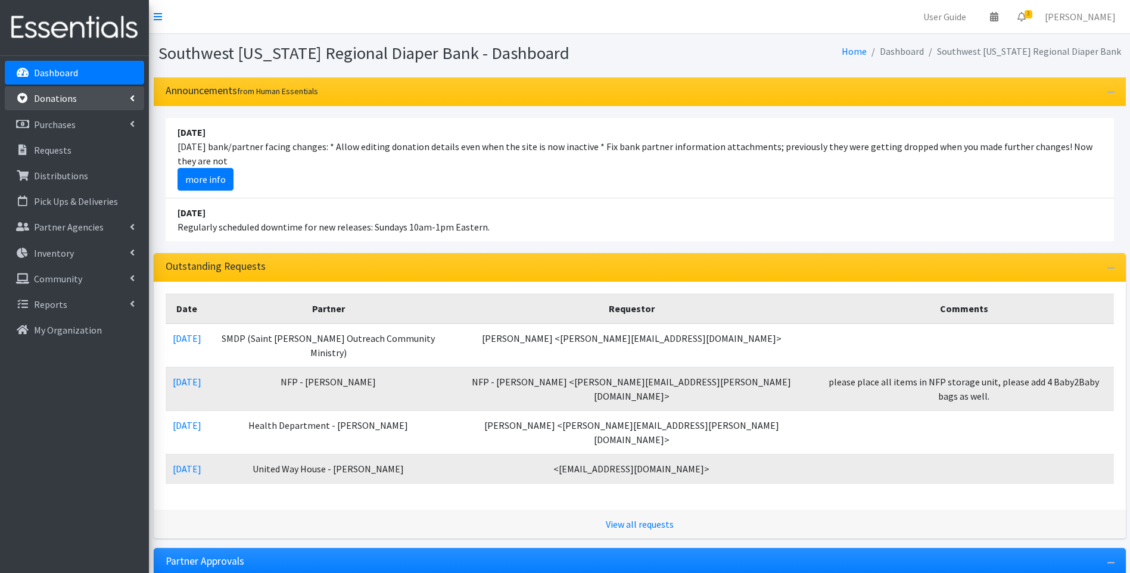
click at [66, 93] on p "Donations" at bounding box center [55, 98] width 43 height 12
click at [76, 126] on link "All Donations" at bounding box center [74, 125] width 139 height 24
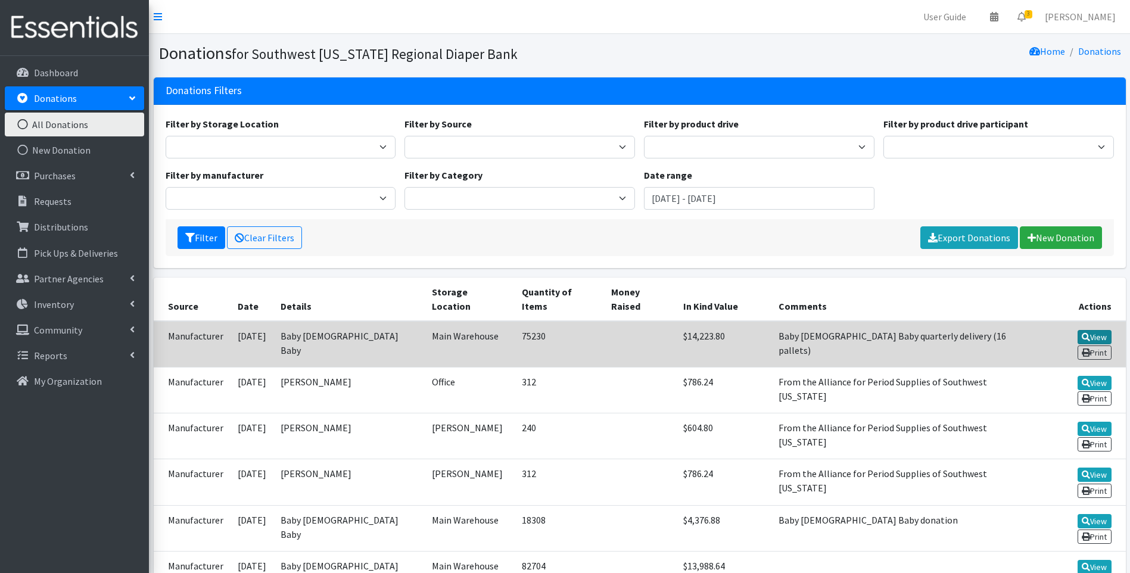
click at [1077, 330] on link "View" at bounding box center [1094, 337] width 34 height 14
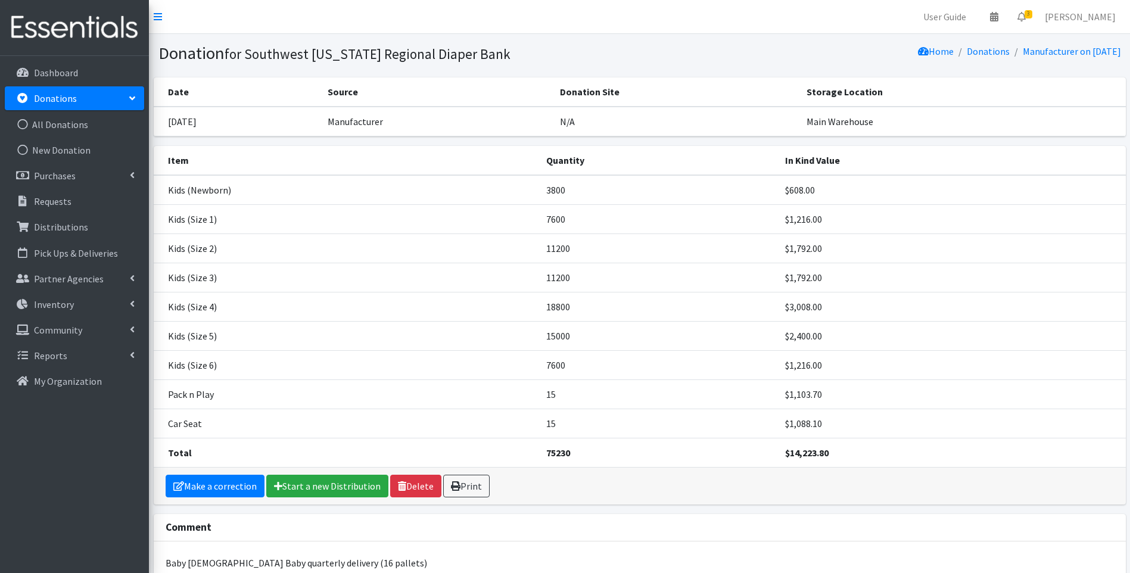
click at [63, 20] on img at bounding box center [74, 28] width 139 height 40
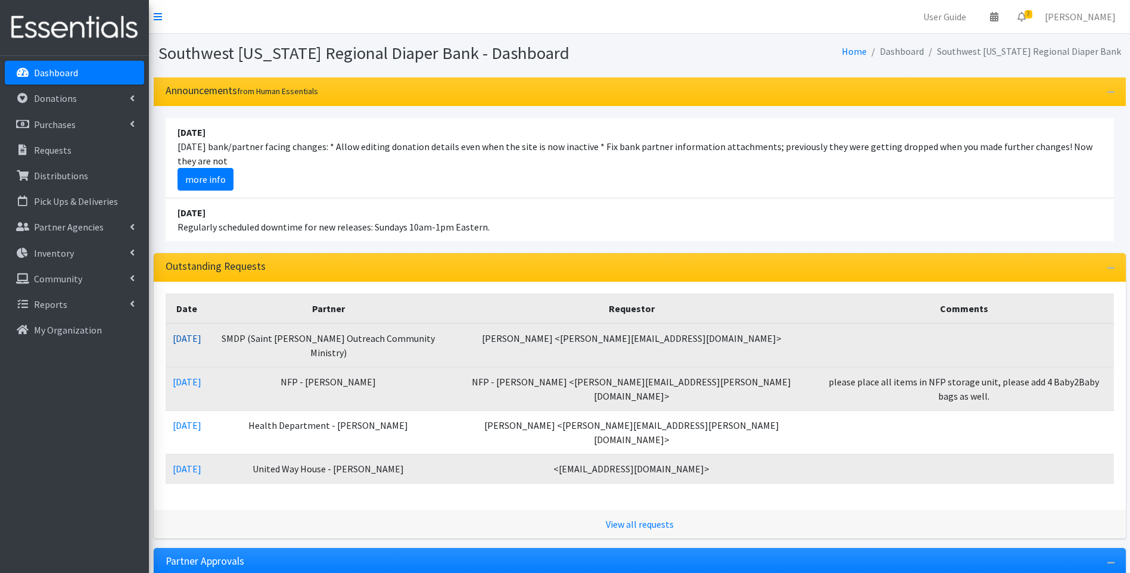
click at [199, 336] on link "[DATE]" at bounding box center [187, 338] width 29 height 12
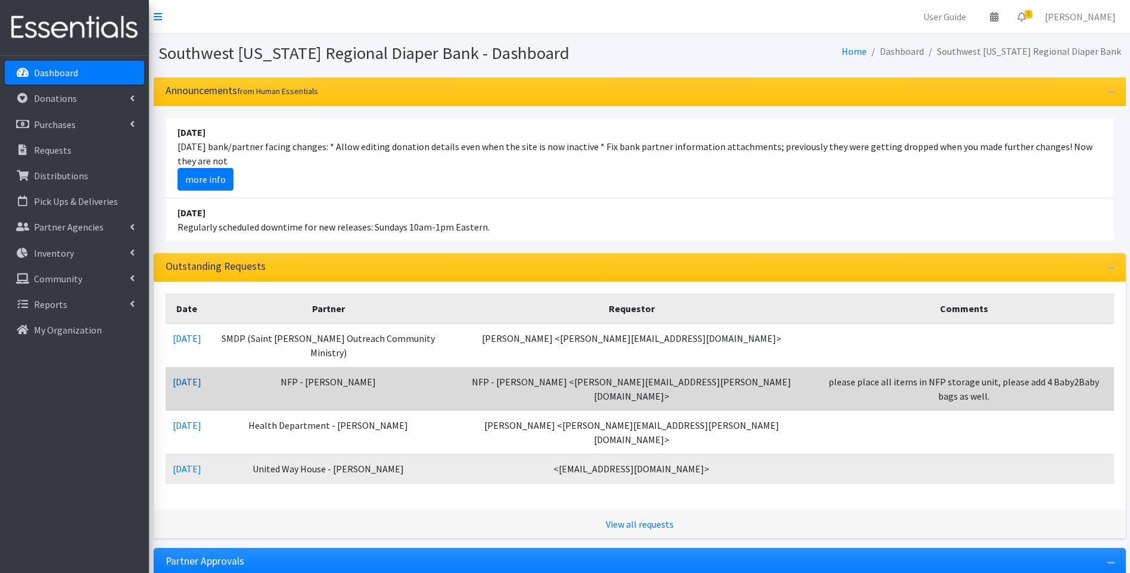
click at [201, 376] on link "[DATE]" at bounding box center [187, 382] width 29 height 12
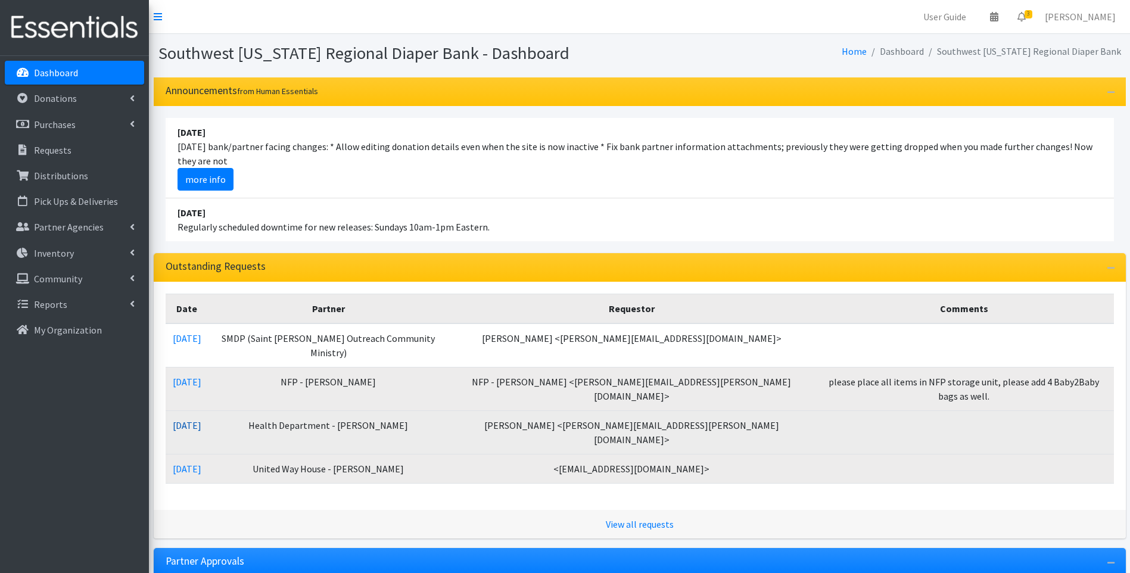
click at [196, 419] on link "[DATE]" at bounding box center [187, 425] width 29 height 12
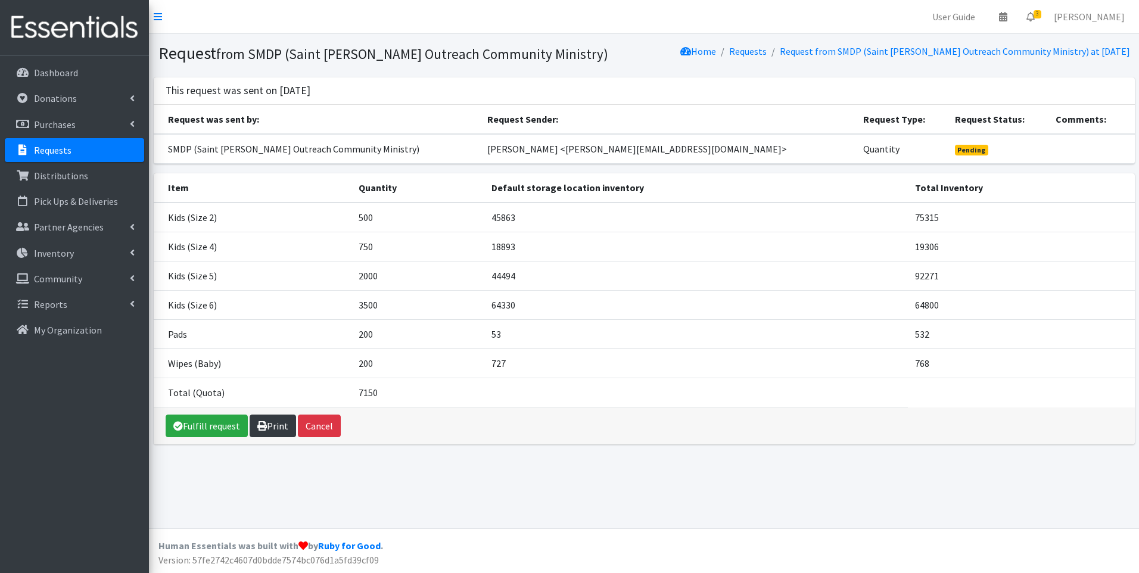
click at [279, 432] on link "Print" at bounding box center [273, 426] width 46 height 23
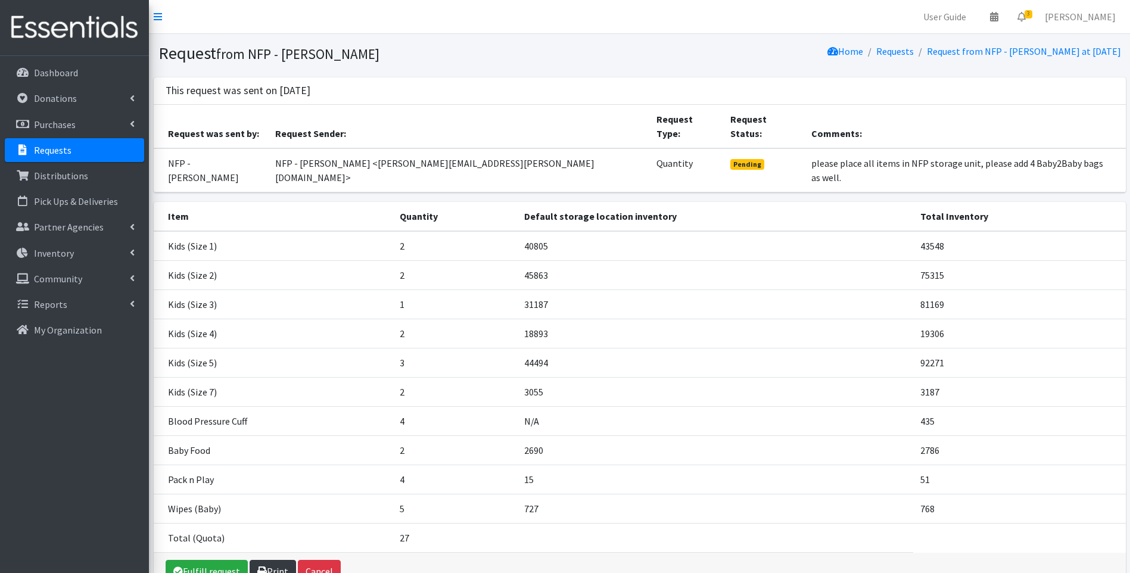
click at [275, 560] on link "Print" at bounding box center [273, 571] width 46 height 23
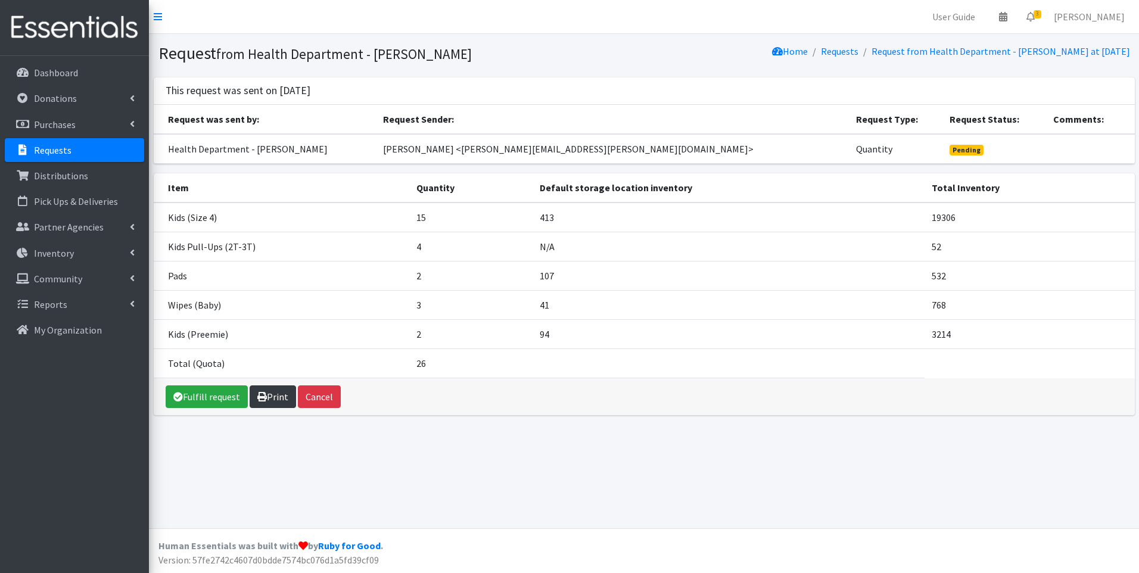
click at [273, 395] on link "Print" at bounding box center [273, 396] width 46 height 23
